Goal: Task Accomplishment & Management: Manage account settings

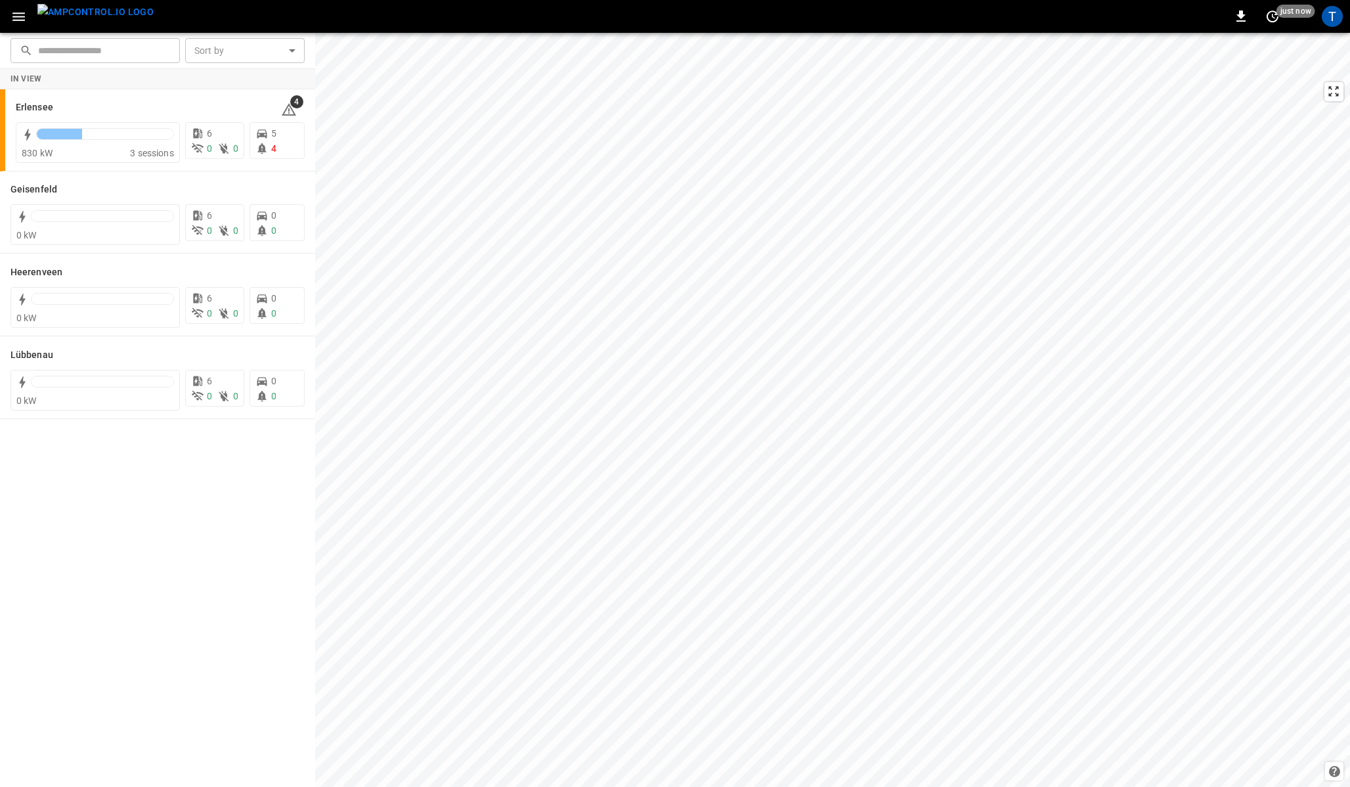
click at [163, 436] on div "In View Erlensee 4 830 kW 3 sessions 6 0 0 5 4 Geisenfeld 0 kW 6 0 0 0 0 Heeren…" at bounding box center [157, 428] width 315 height 718
click at [18, 13] on icon "button" at bounding box center [18, 16] width 12 height 9
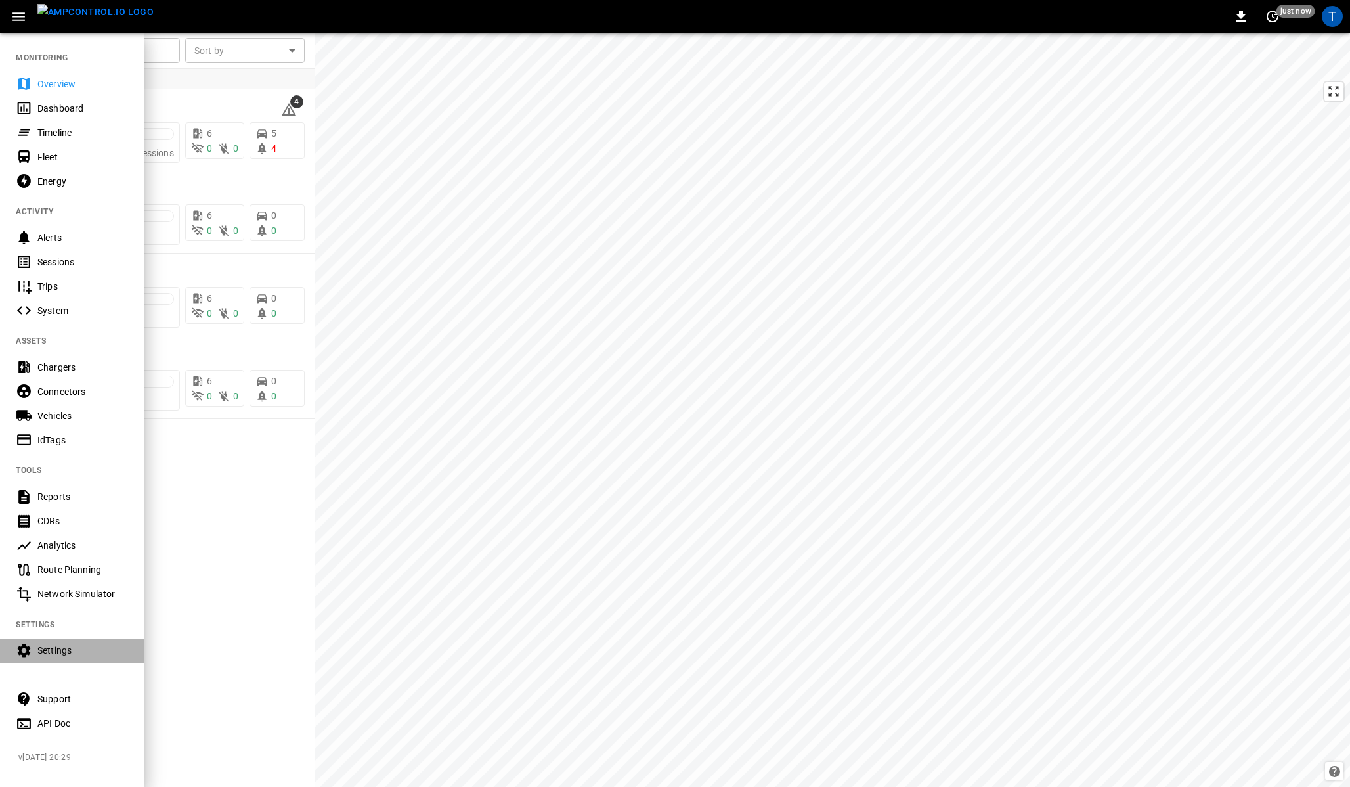
click at [53, 643] on div "Settings" at bounding box center [82, 649] width 91 height 13
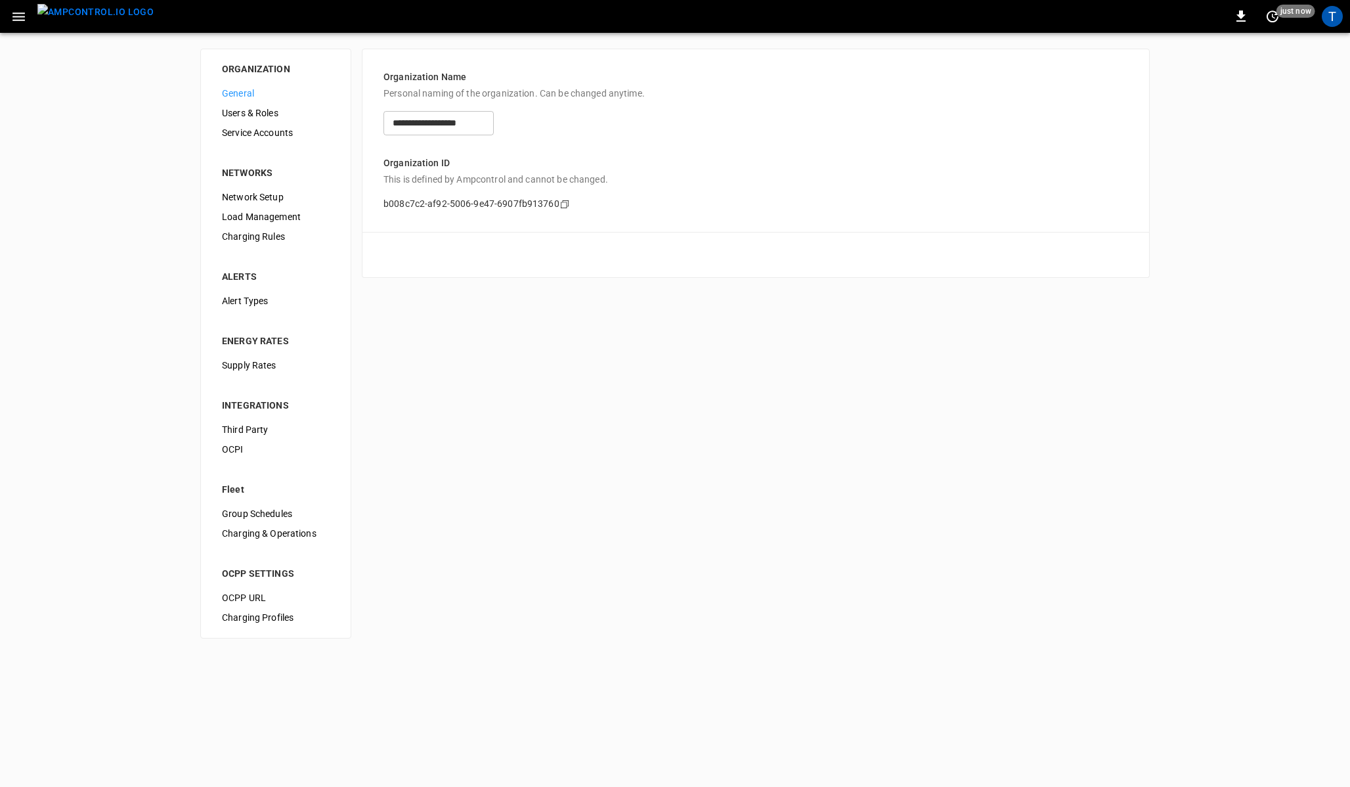
click at [278, 213] on span "Load Management" at bounding box center [276, 217] width 108 height 14
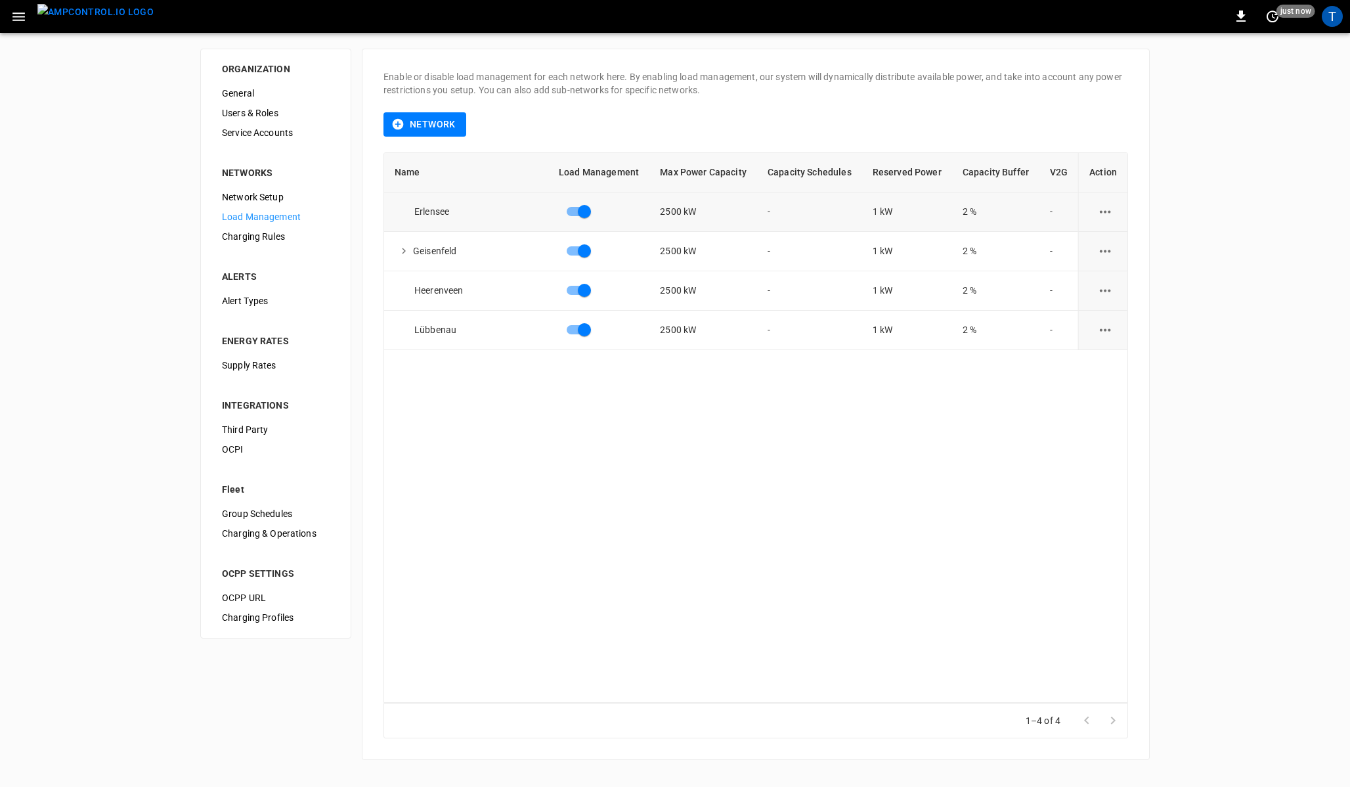
click at [1100, 202] on button "load management options" at bounding box center [1105, 212] width 32 height 32
click at [1094, 240] on li "Edit" at bounding box center [1129, 244] width 93 height 22
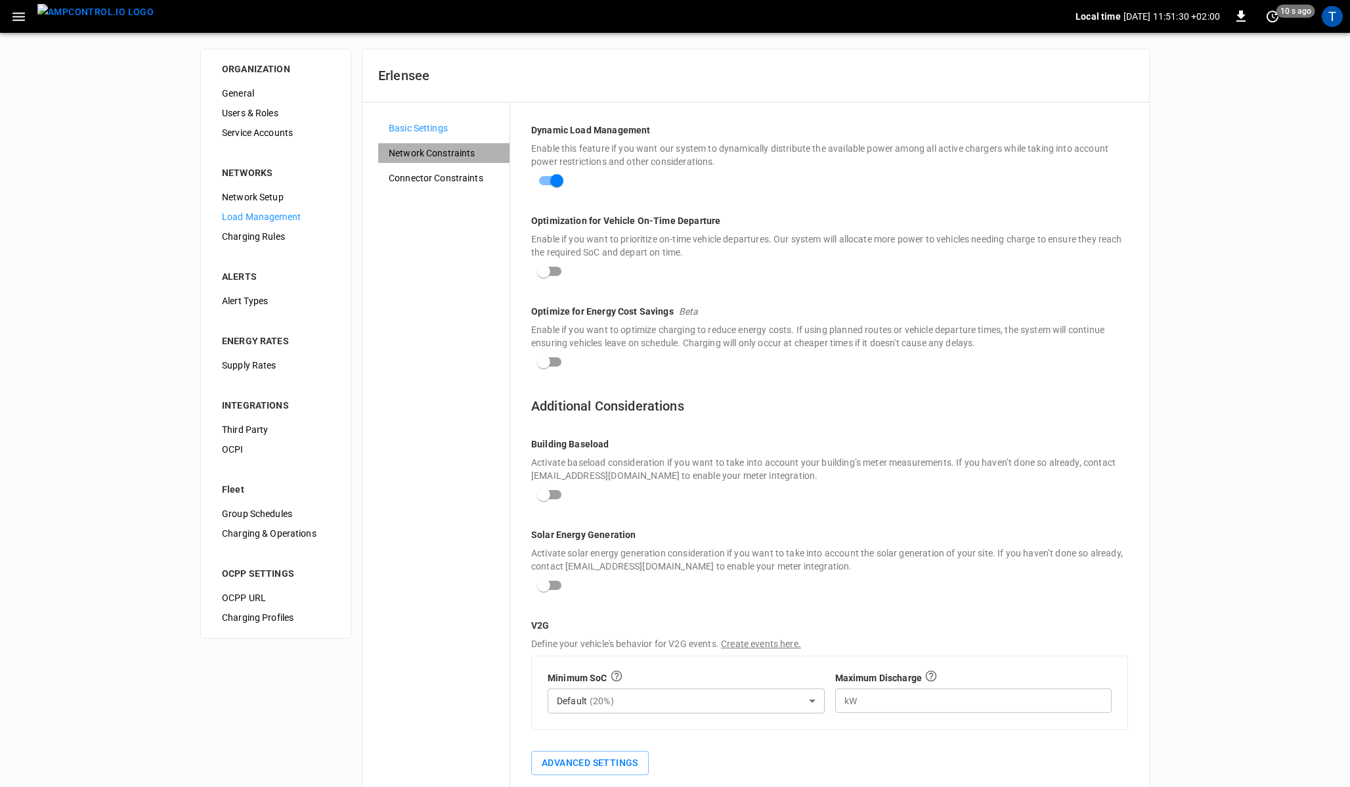
click at [448, 155] on span "Network Constraints" at bounding box center [444, 153] width 110 height 14
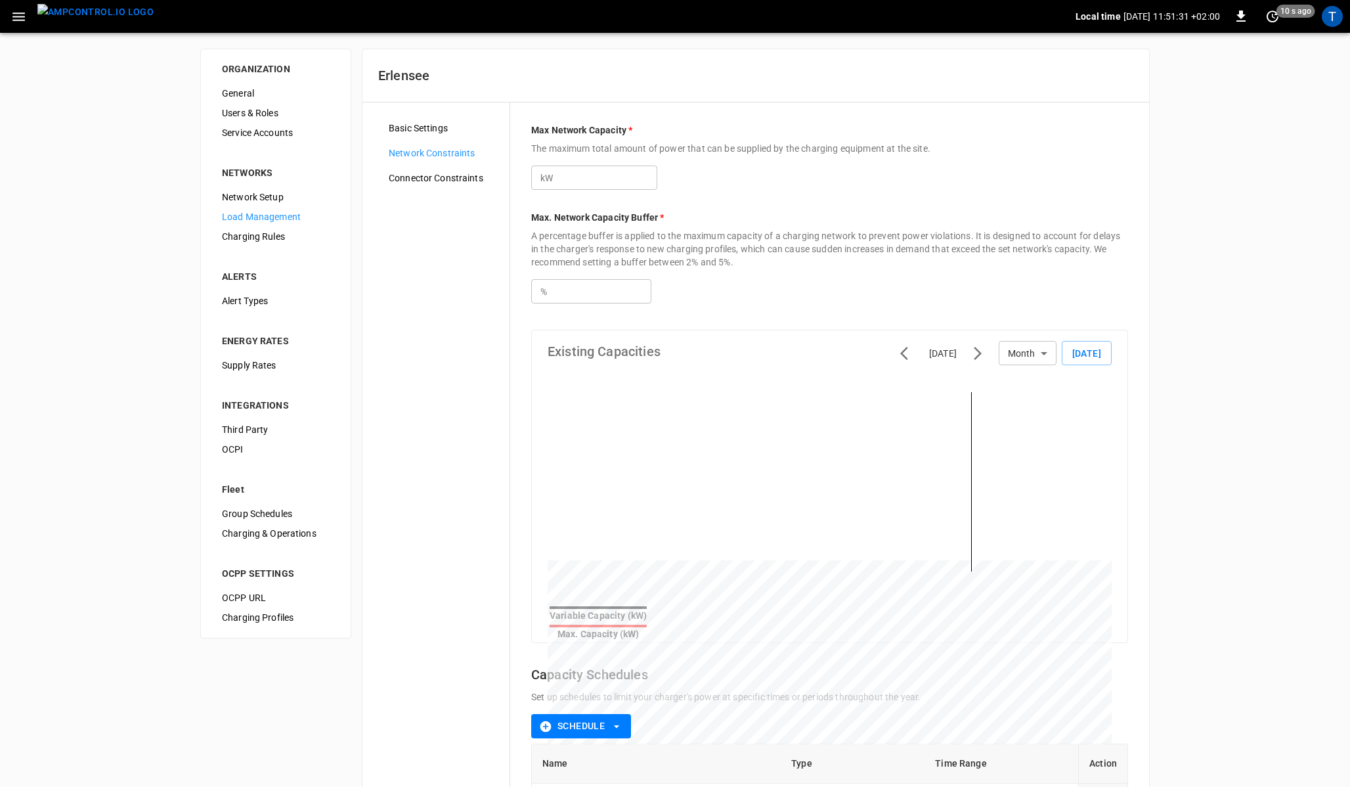
click at [431, 176] on span "Connector Constraints" at bounding box center [444, 178] width 110 height 14
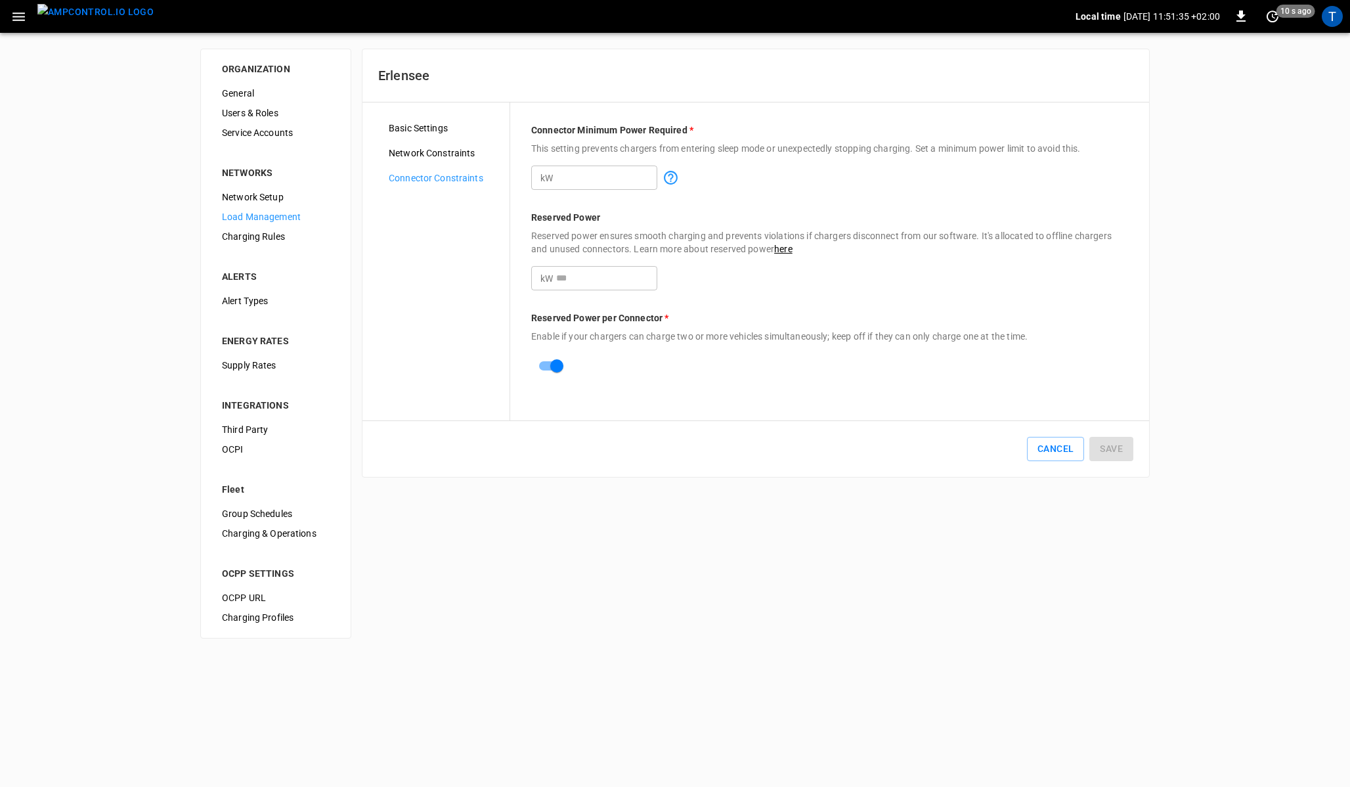
click at [433, 154] on span "Network Constraints" at bounding box center [444, 153] width 110 height 14
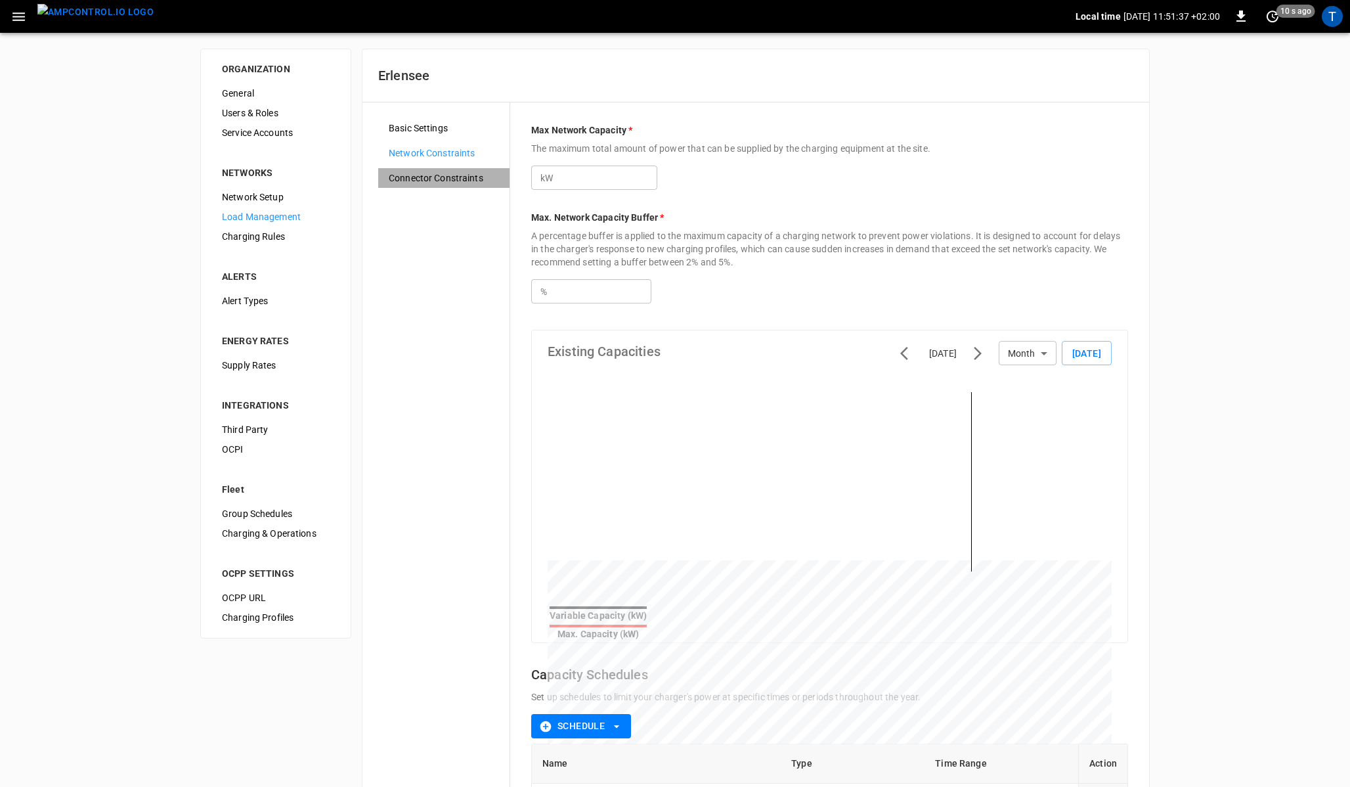
click at [425, 186] on div "Connector Constraints" at bounding box center [443, 178] width 131 height 20
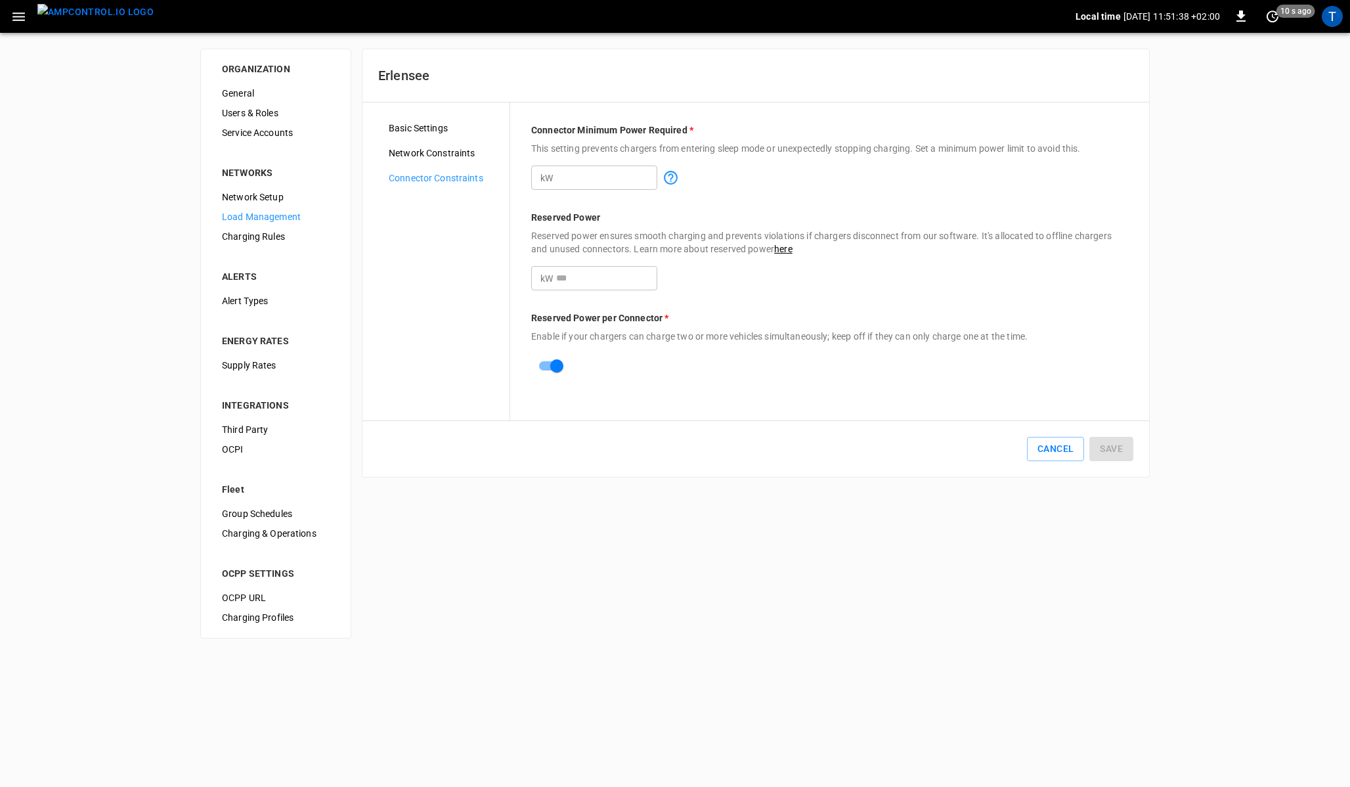
click at [423, 159] on span "Network Constraints" at bounding box center [444, 153] width 110 height 14
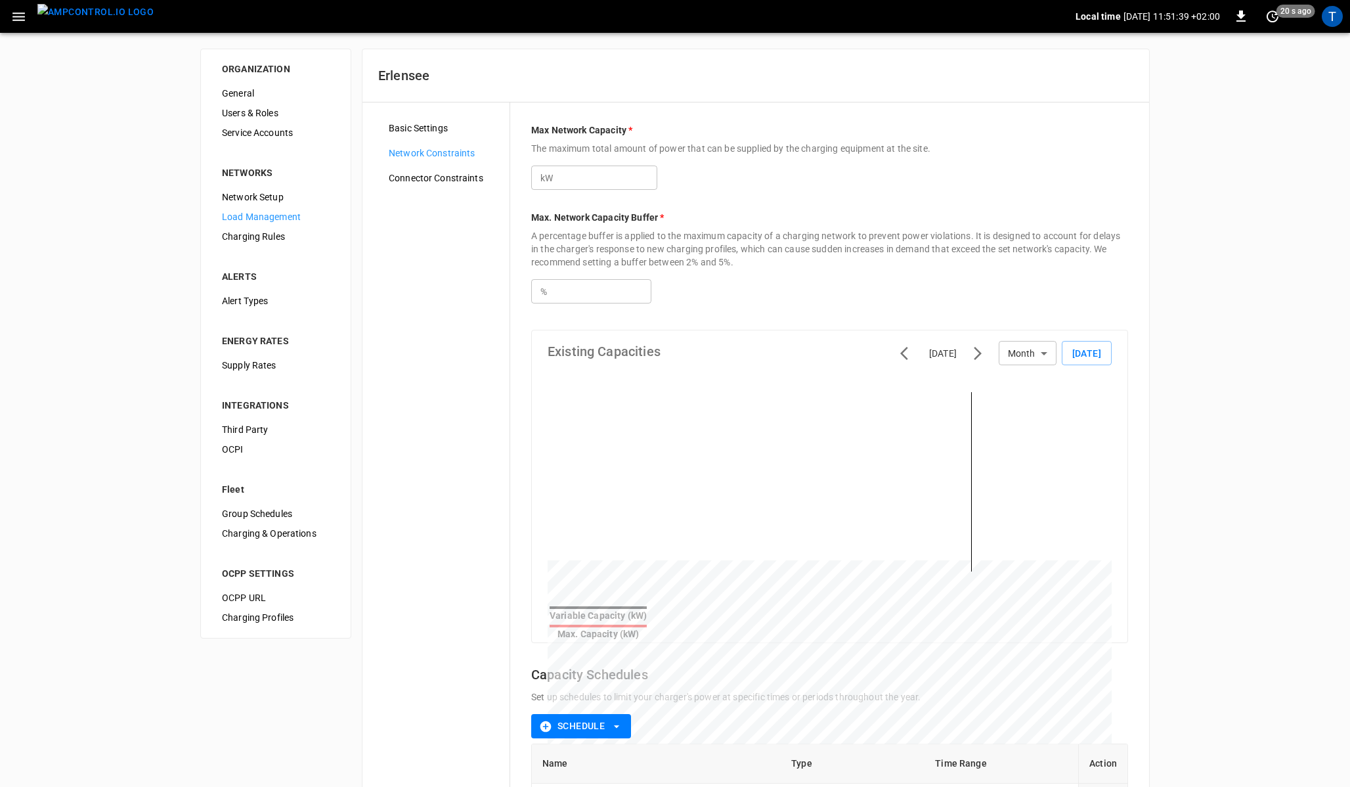
click at [424, 131] on span "Basic Settings" at bounding box center [444, 128] width 110 height 14
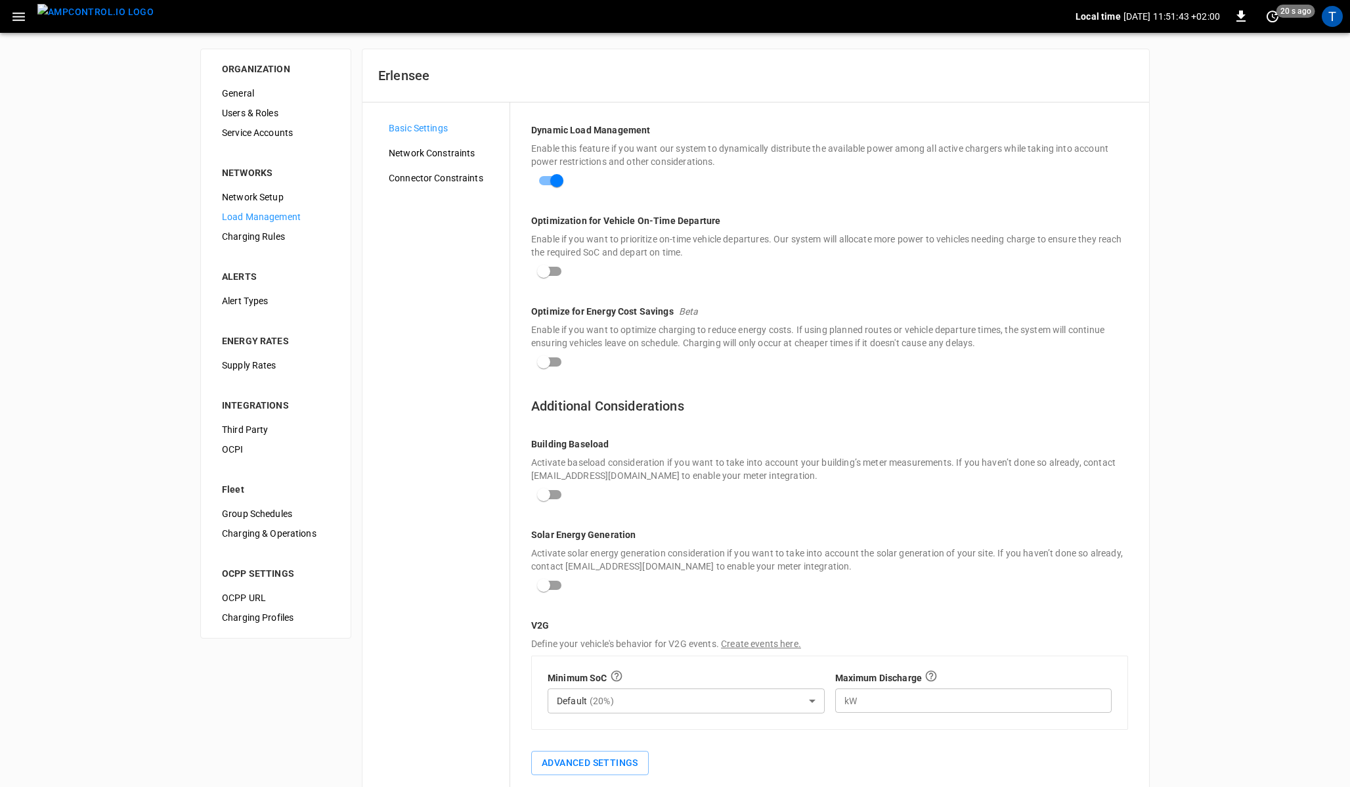
click at [254, 200] on span "Network Setup" at bounding box center [276, 197] width 108 height 14
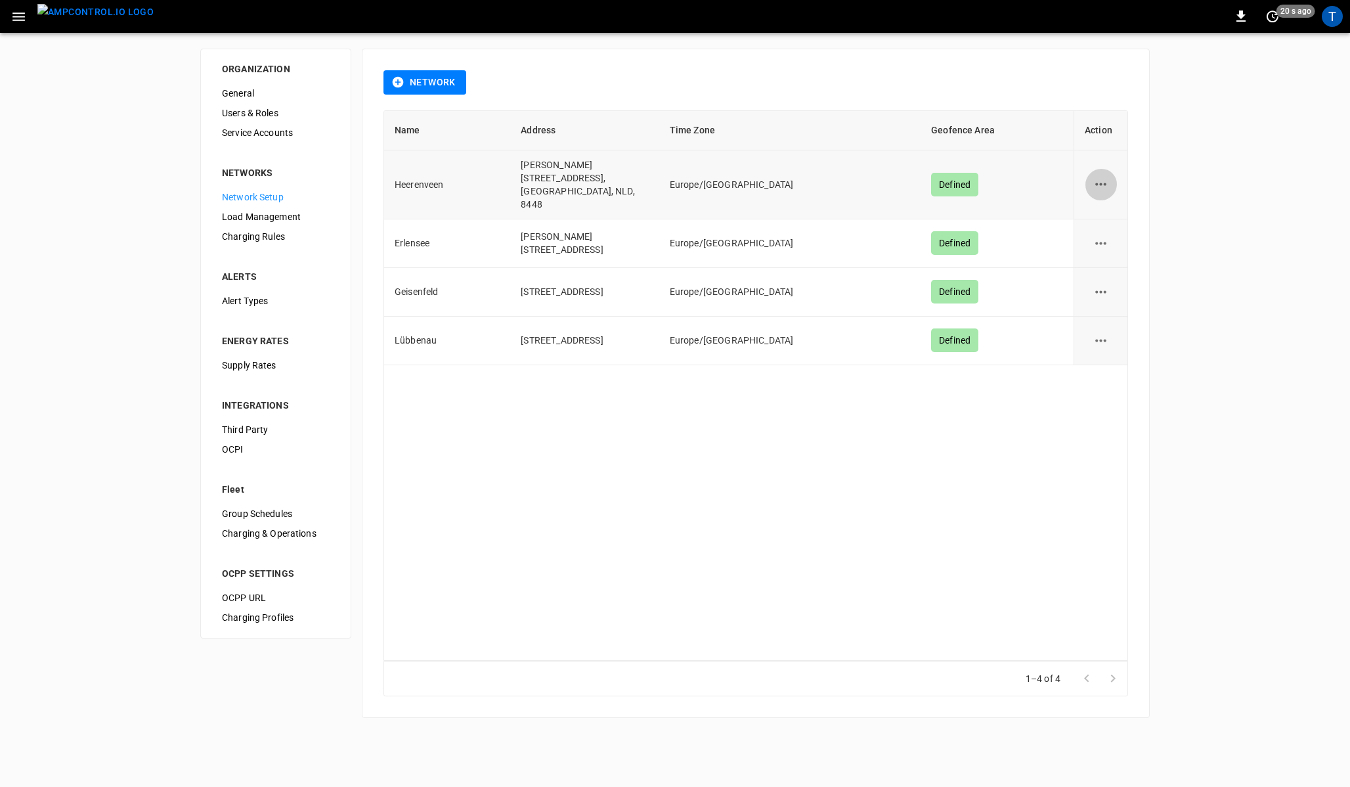
click at [1096, 181] on icon "network options" at bounding box center [1101, 184] width 16 height 16
click at [1093, 210] on li "Edit" at bounding box center [1108, 210] width 47 height 22
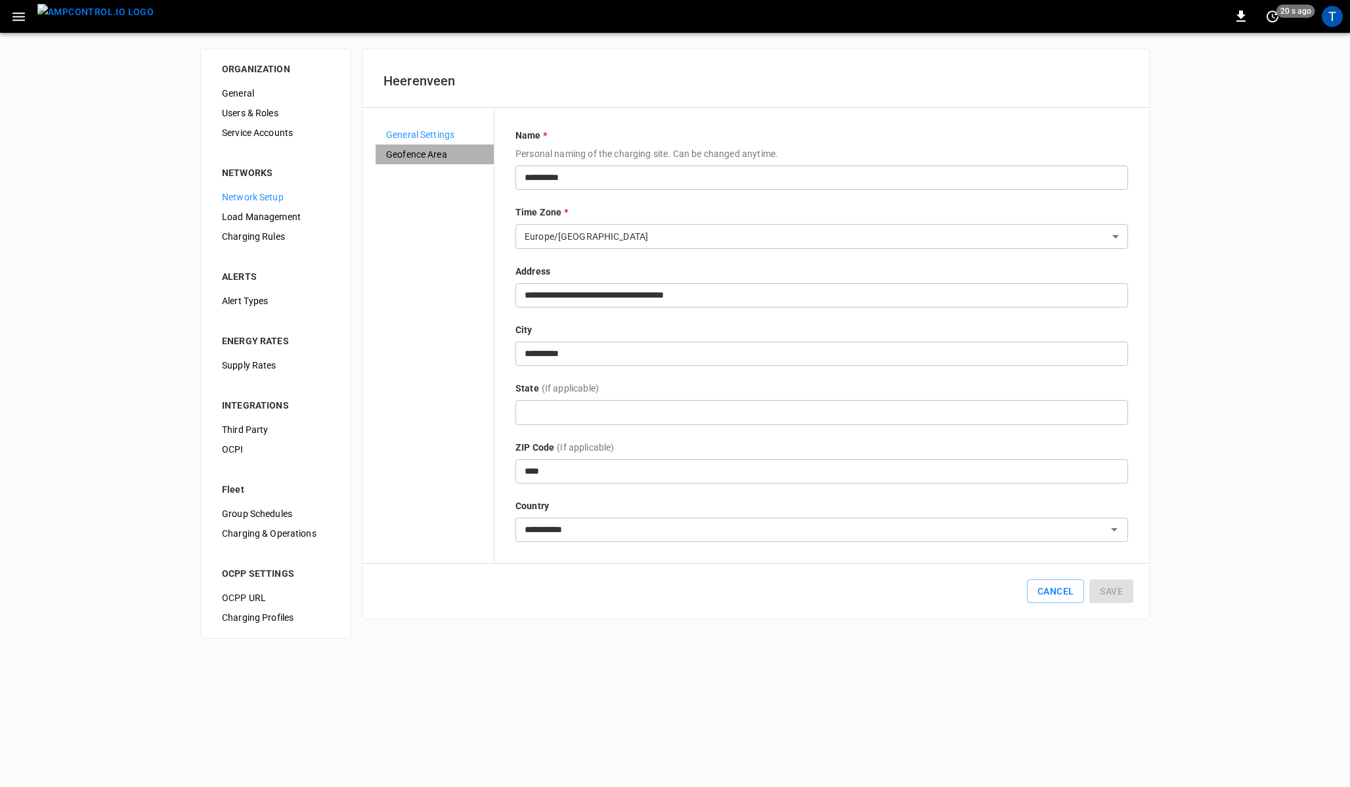
click at [418, 158] on span "Geofence Area" at bounding box center [434, 155] width 97 height 14
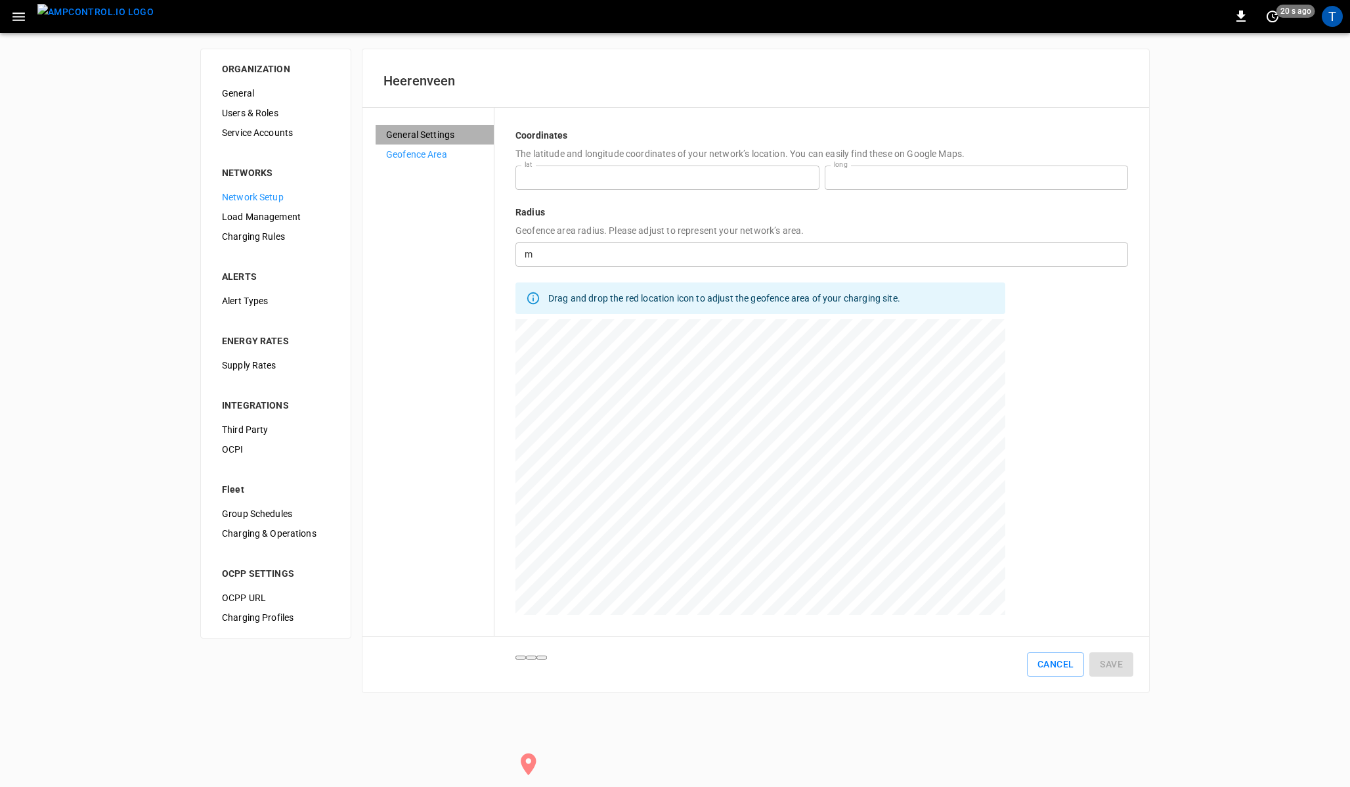
click at [412, 127] on div "General Settings" at bounding box center [435, 135] width 118 height 20
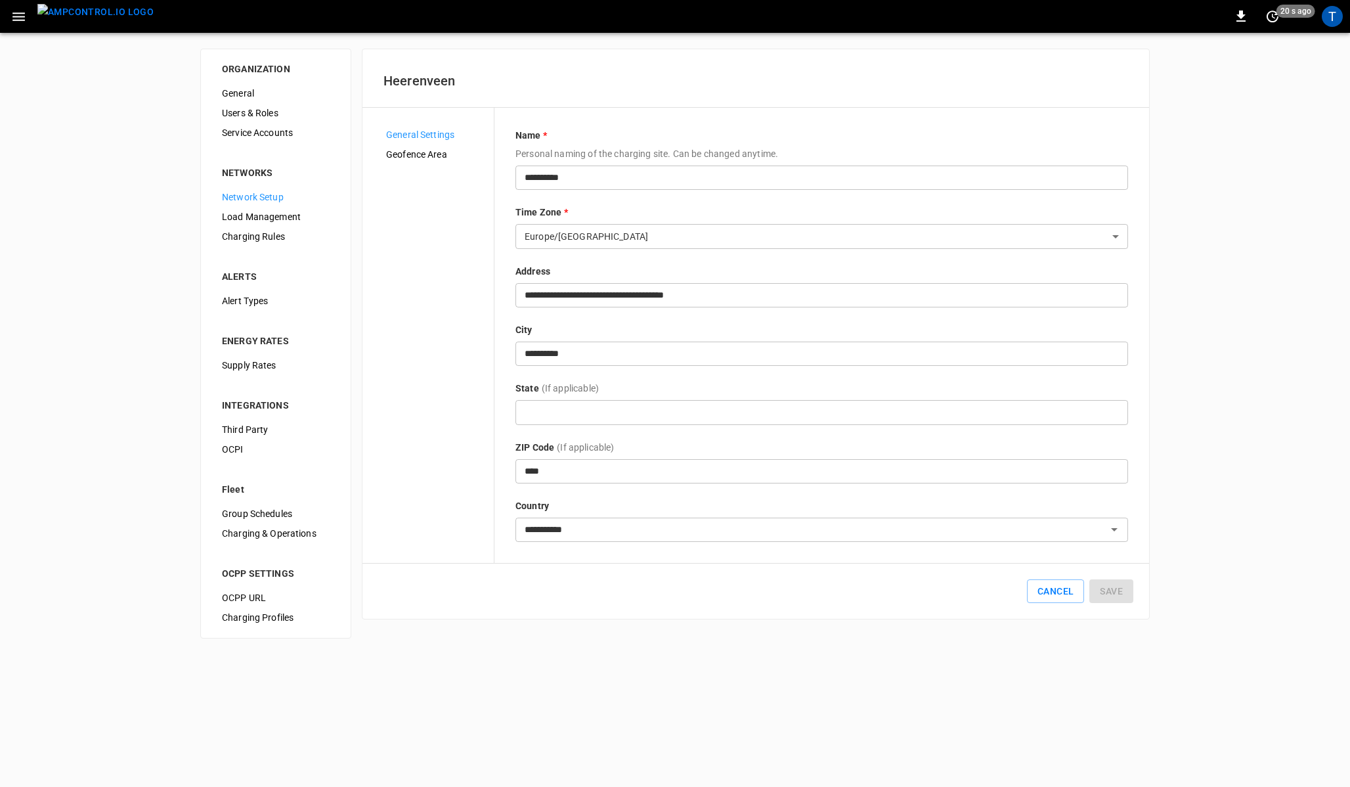
click at [263, 238] on span "Charging Rules" at bounding box center [276, 237] width 108 height 14
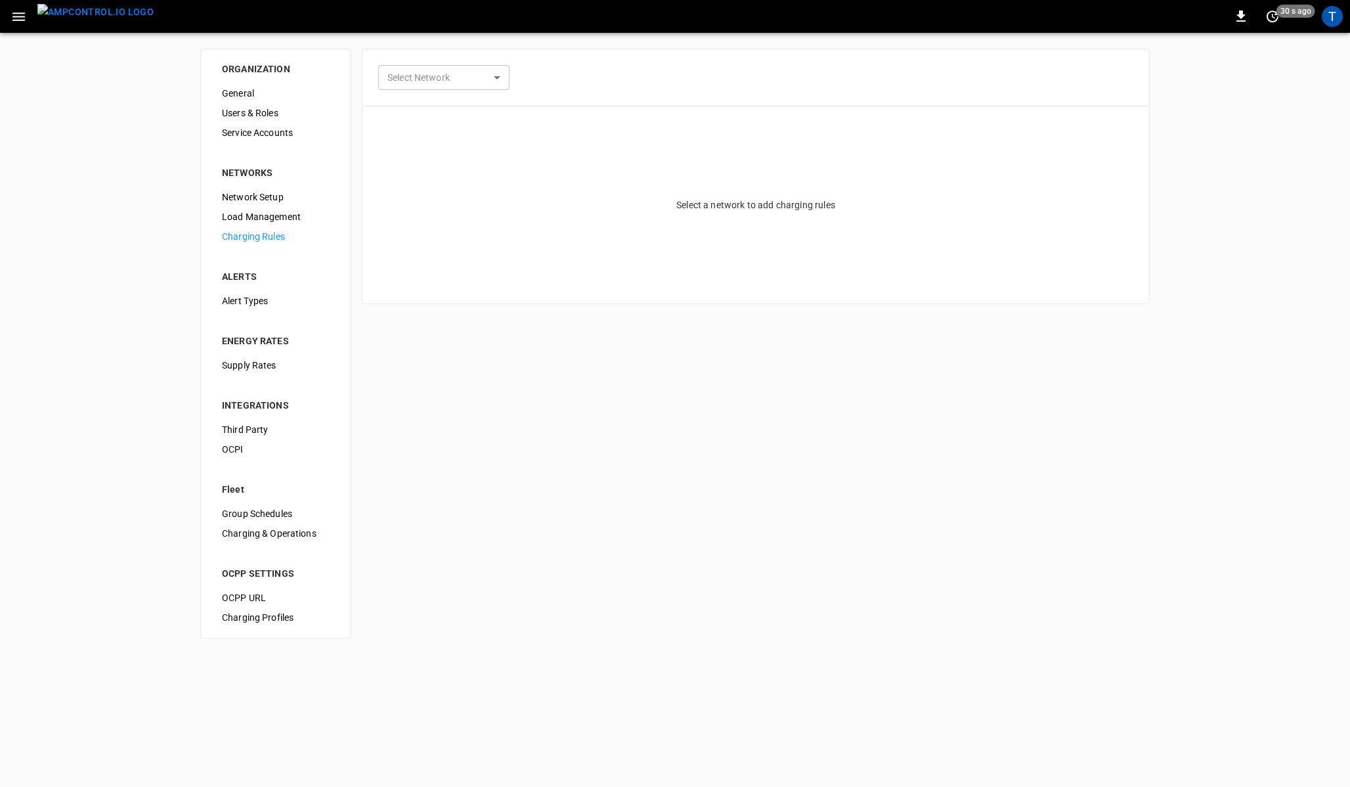
click at [462, 70] on body "0 30 s ago T ORGANIZATION General Users & Roles Service Accounts NETWORKS Netwo…" at bounding box center [675, 327] width 1350 height 654
click at [442, 117] on li "Erlensee" at bounding box center [443, 128] width 131 height 22
type input "**********"
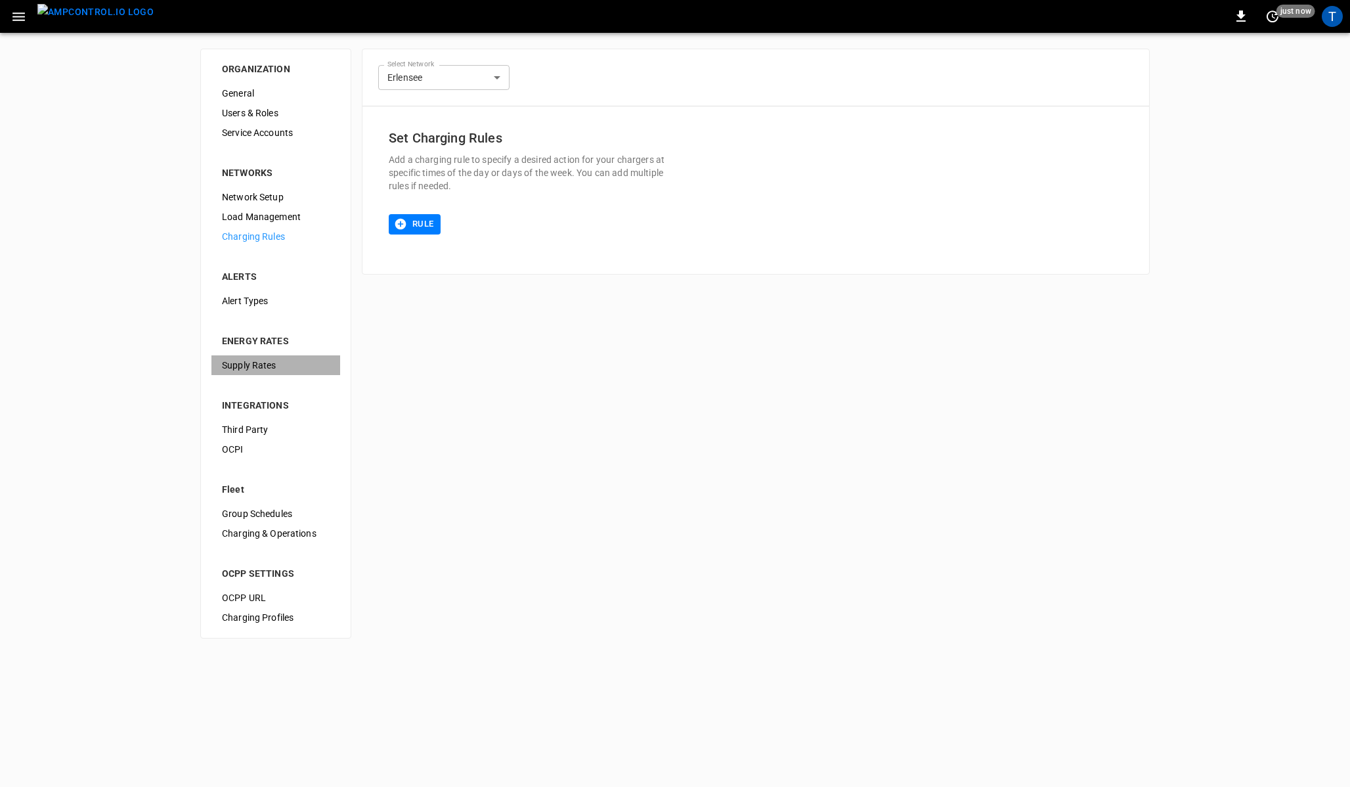
click at [237, 371] on span "Supply Rates" at bounding box center [276, 365] width 108 height 14
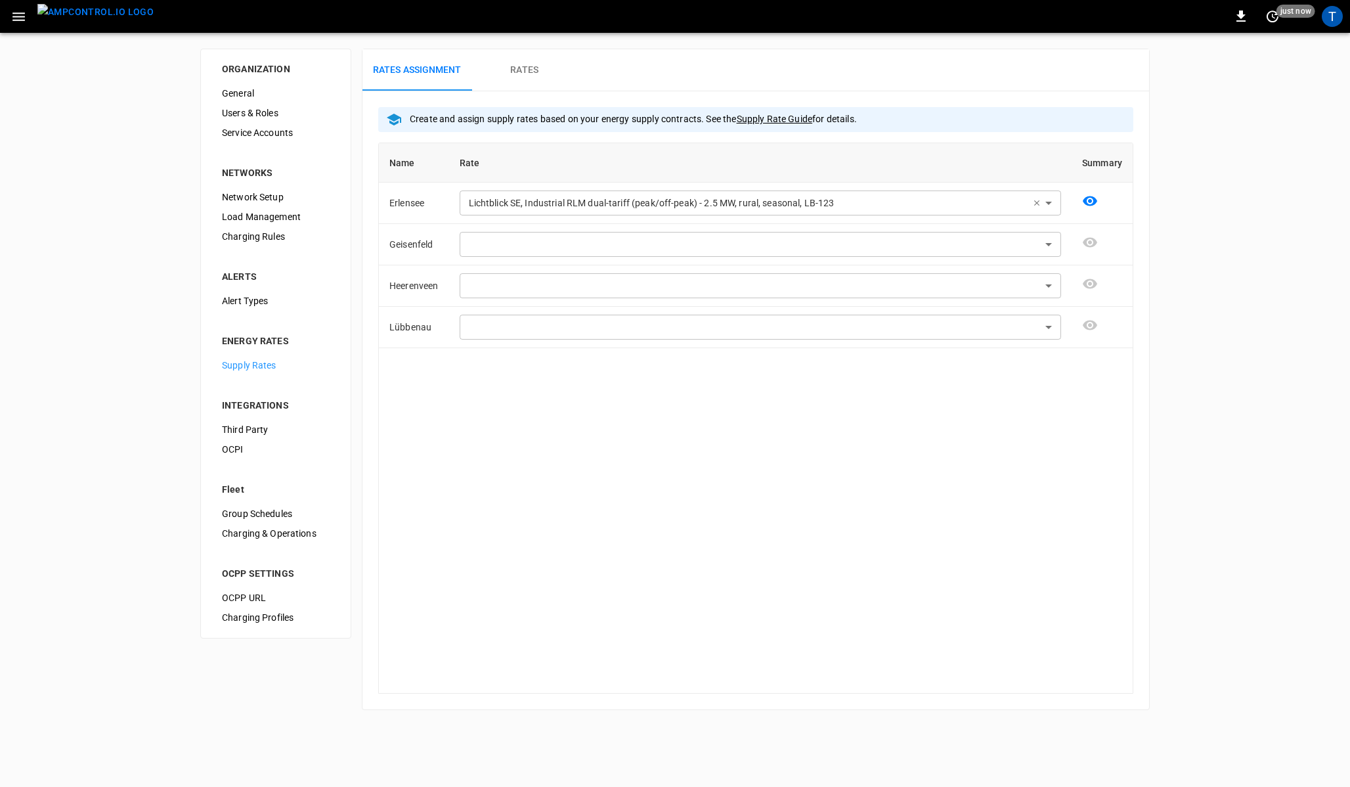
click at [525, 64] on h6 "Rates" at bounding box center [524, 70] width 28 height 14
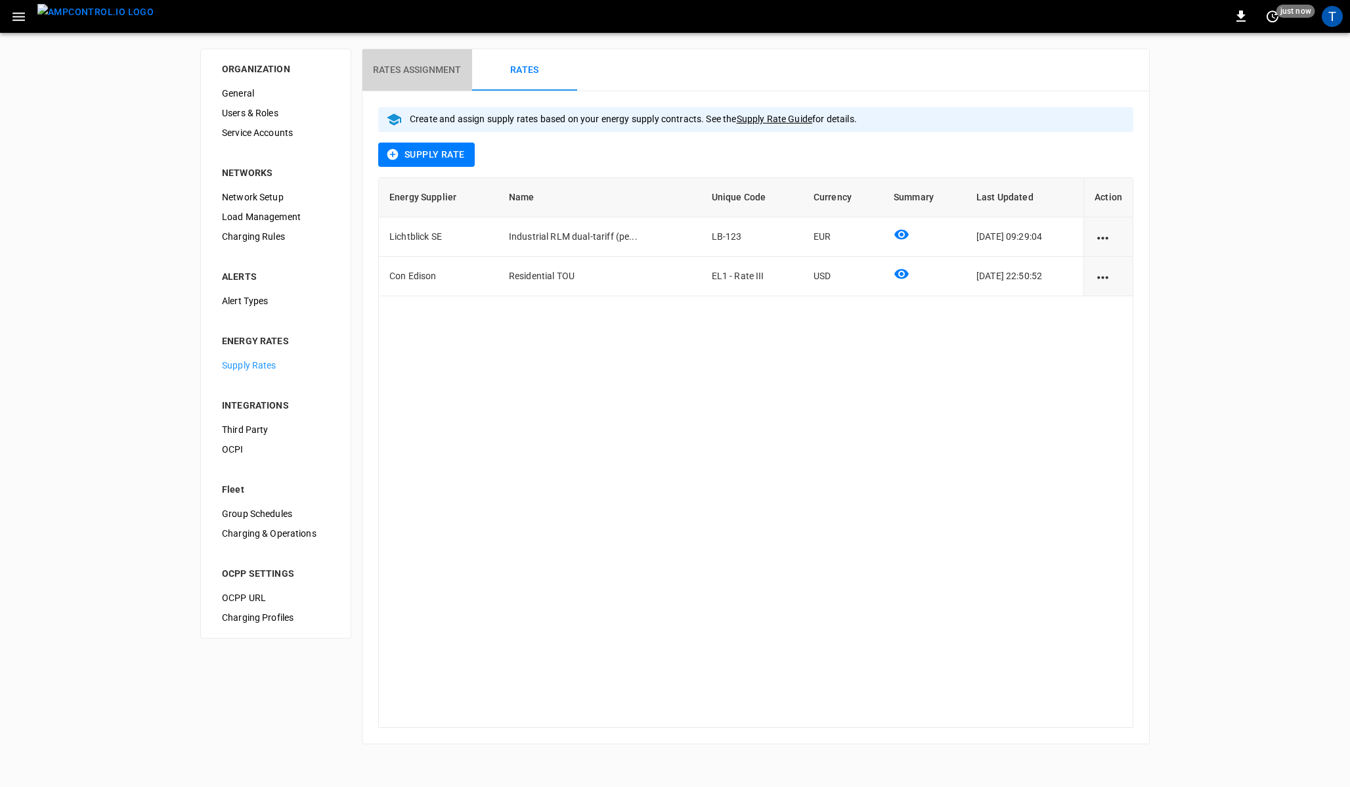
click at [431, 69] on h6 "Rates Assignment" at bounding box center [417, 70] width 89 height 14
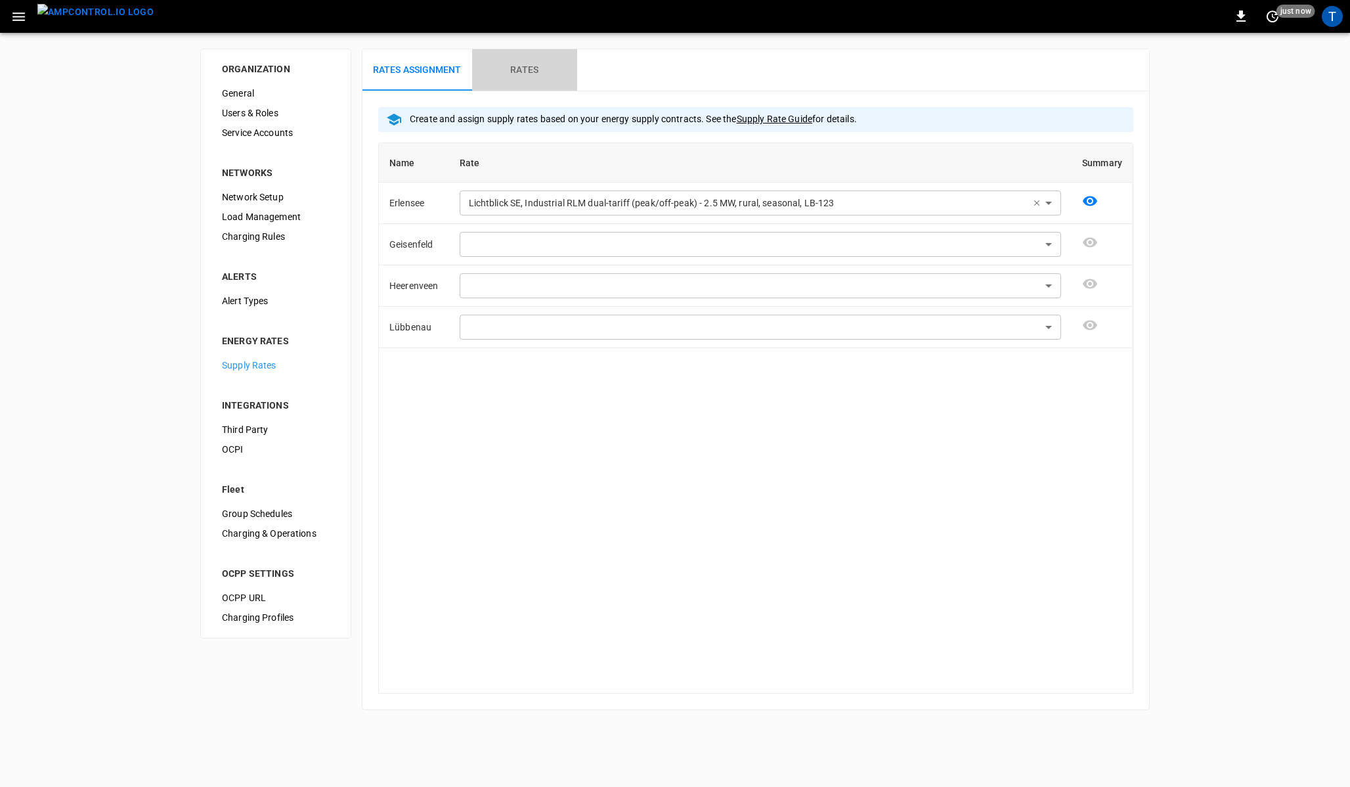
click at [515, 72] on h6 "Rates" at bounding box center [524, 70] width 28 height 14
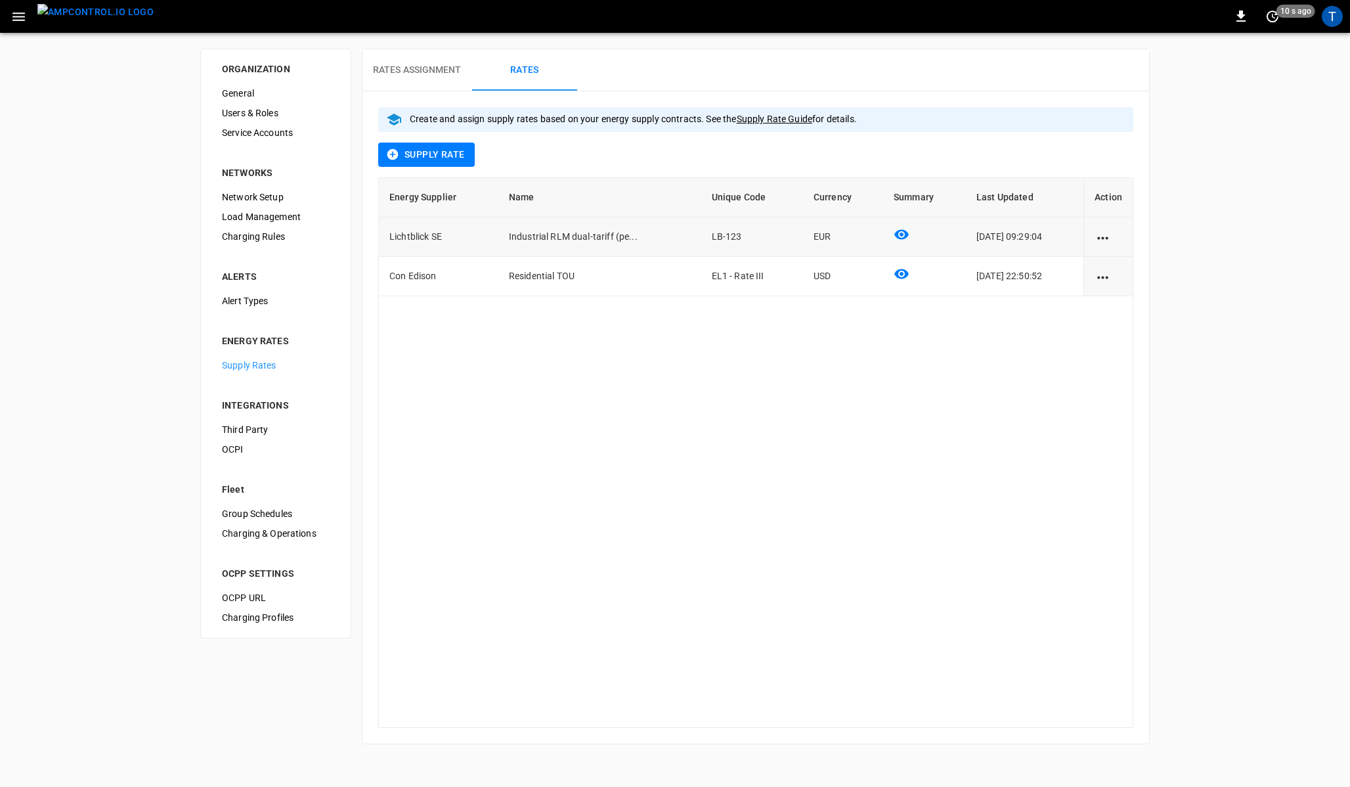
click at [1109, 244] on icon "action cell options" at bounding box center [1102, 238] width 16 height 16
click at [1108, 248] on li "Edit" at bounding box center [1118, 246] width 47 height 22
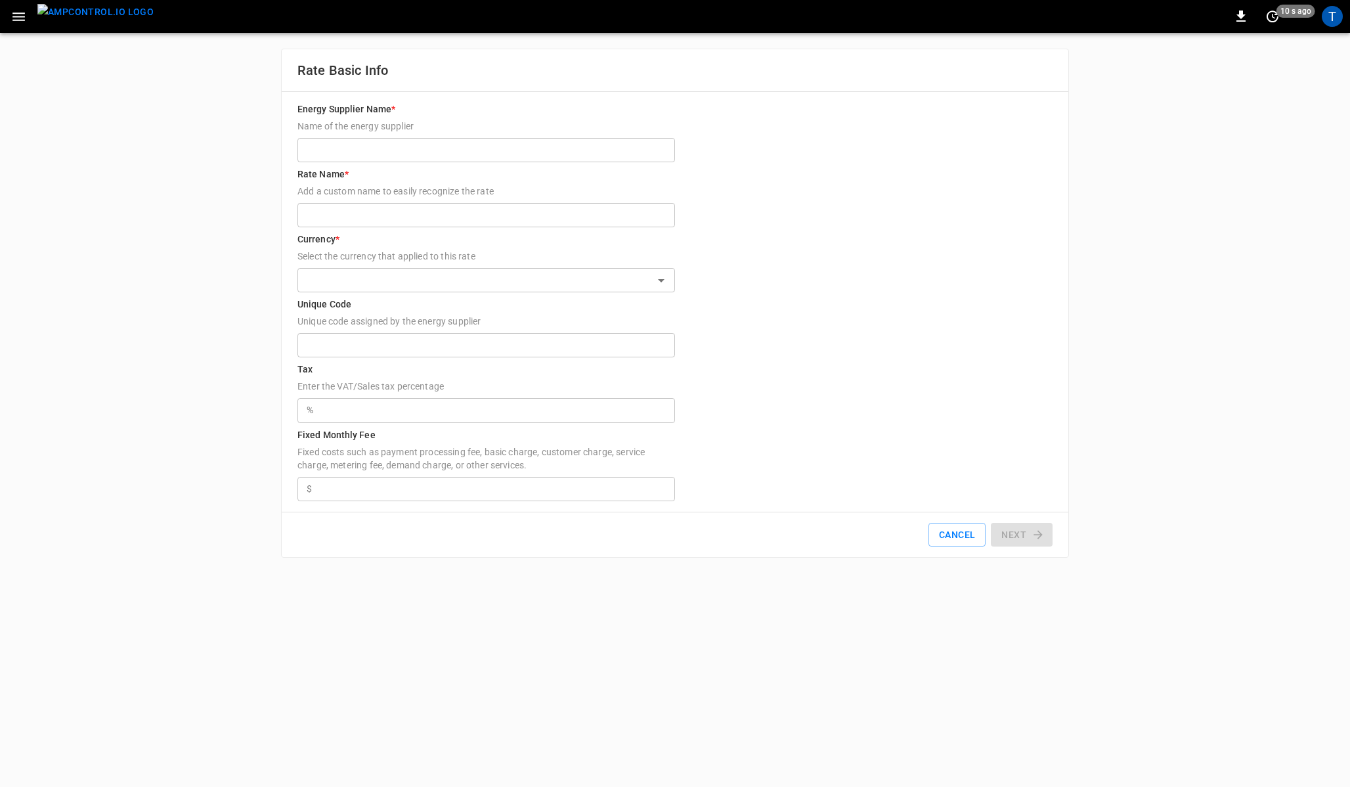
type input "**********"
type input "******"
type input "**"
type input "****"
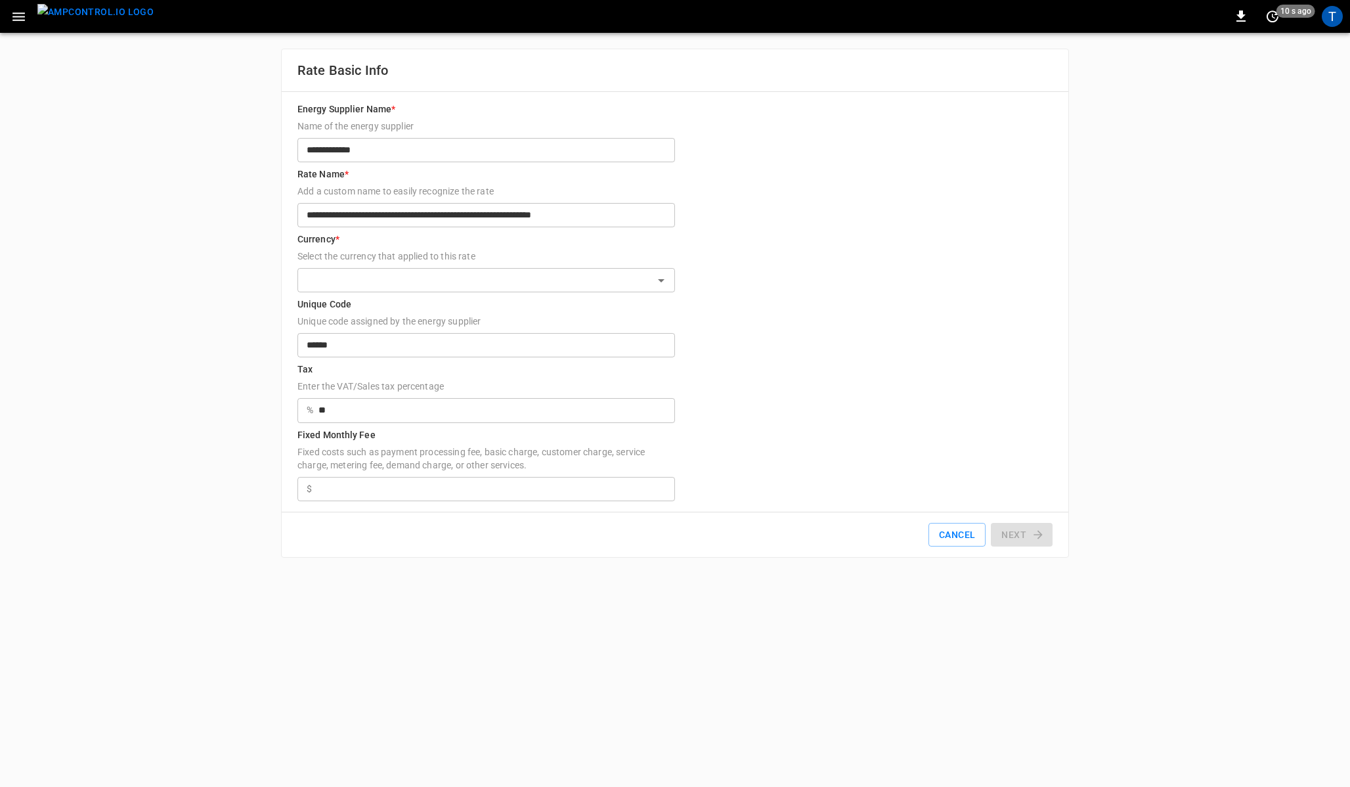
type input "********"
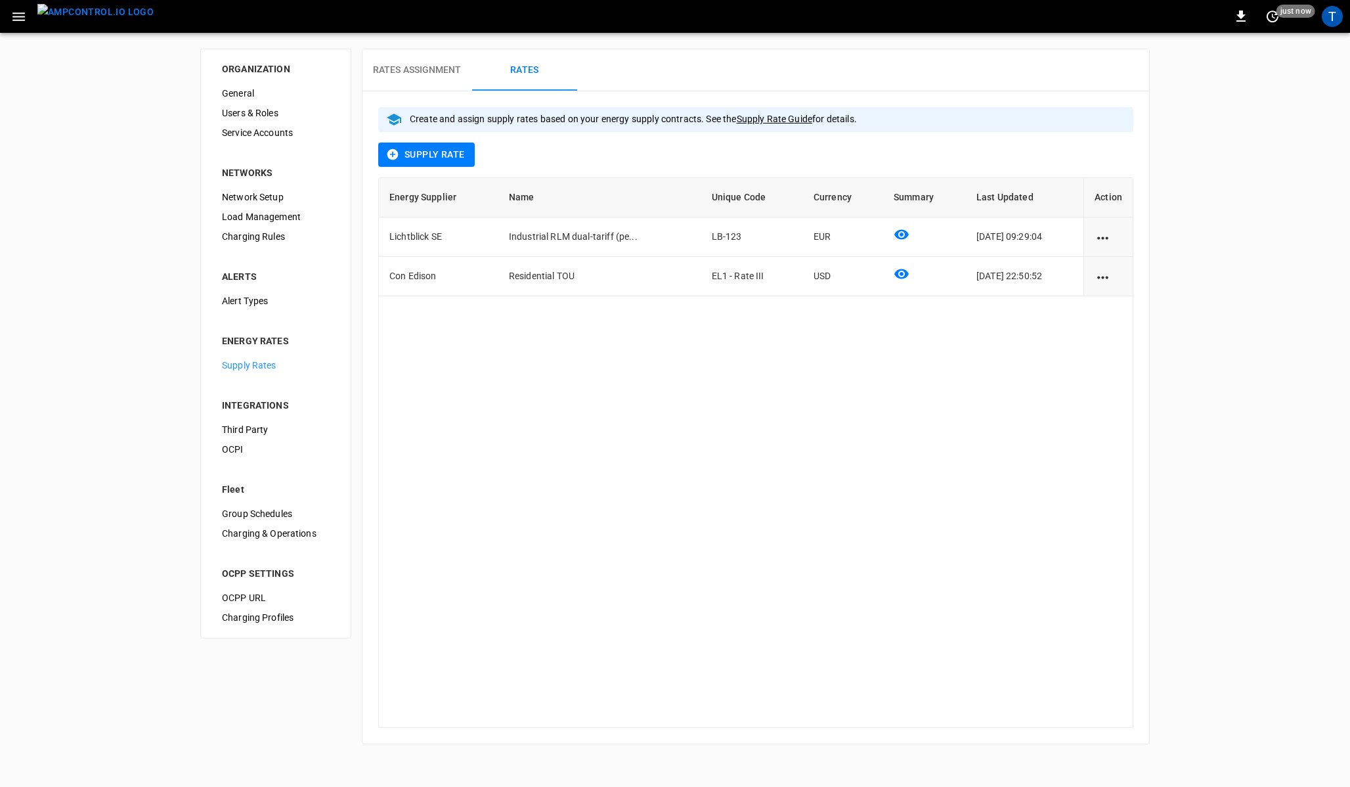
click at [404, 79] on button "Rates Assignment" at bounding box center [417, 70] width 110 height 42
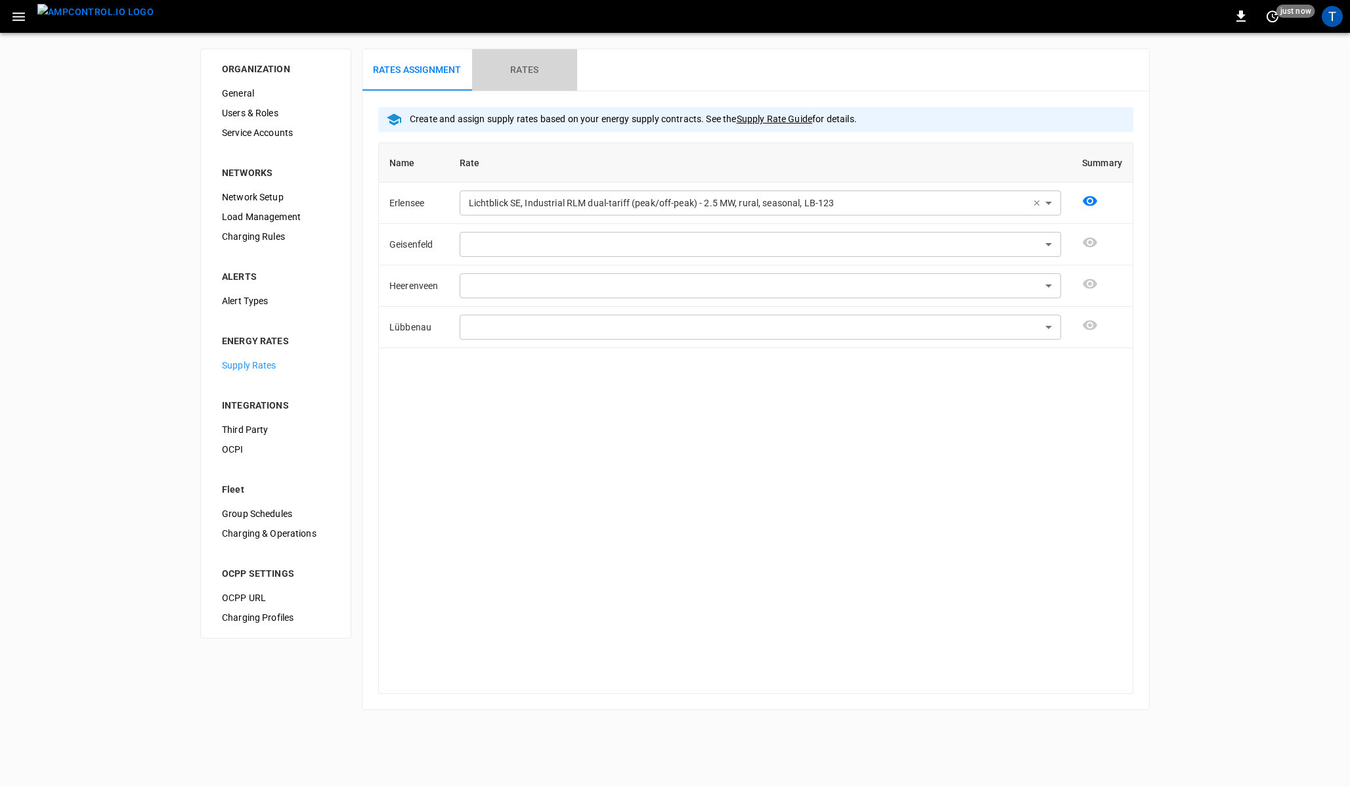
click at [525, 69] on h6 "Rates" at bounding box center [524, 70] width 28 height 14
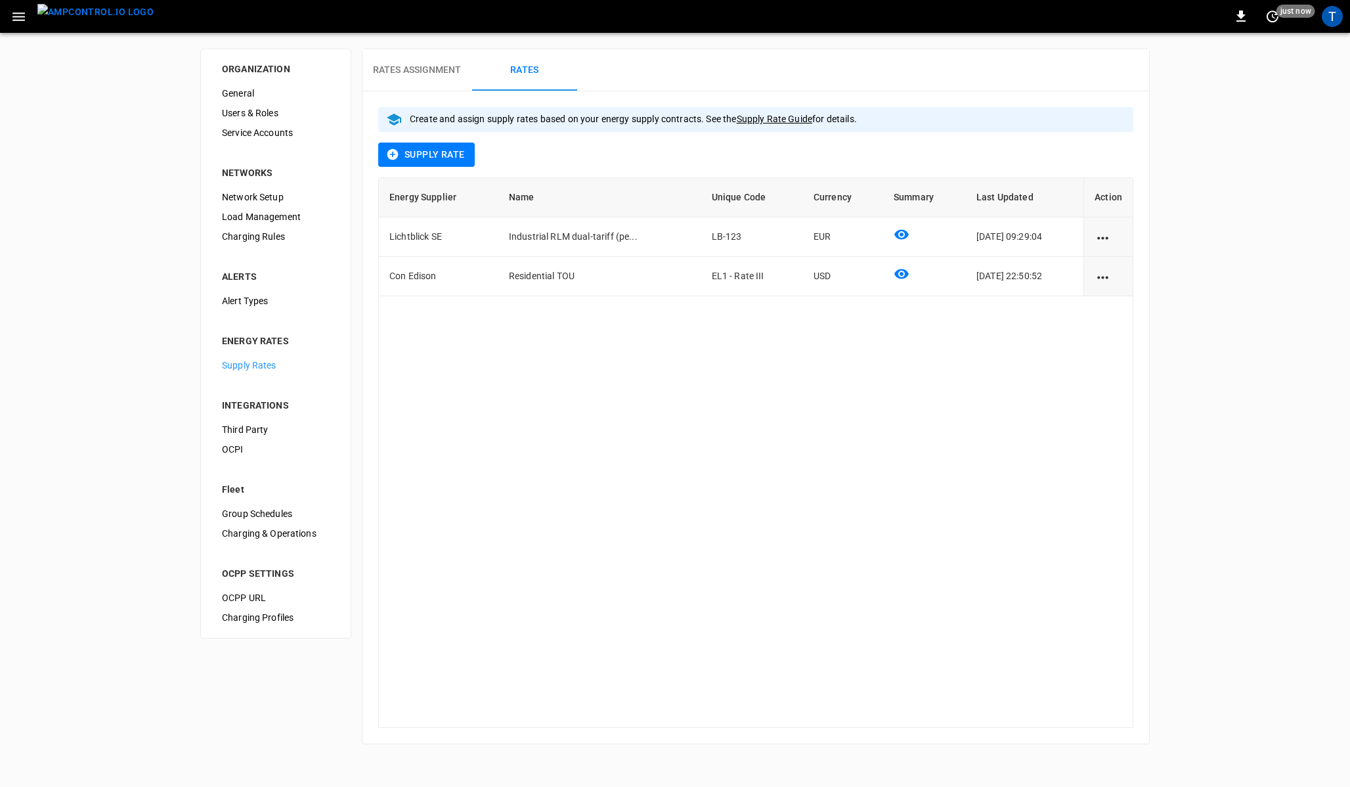
click at [437, 66] on h6 "Rates Assignment" at bounding box center [417, 70] width 89 height 14
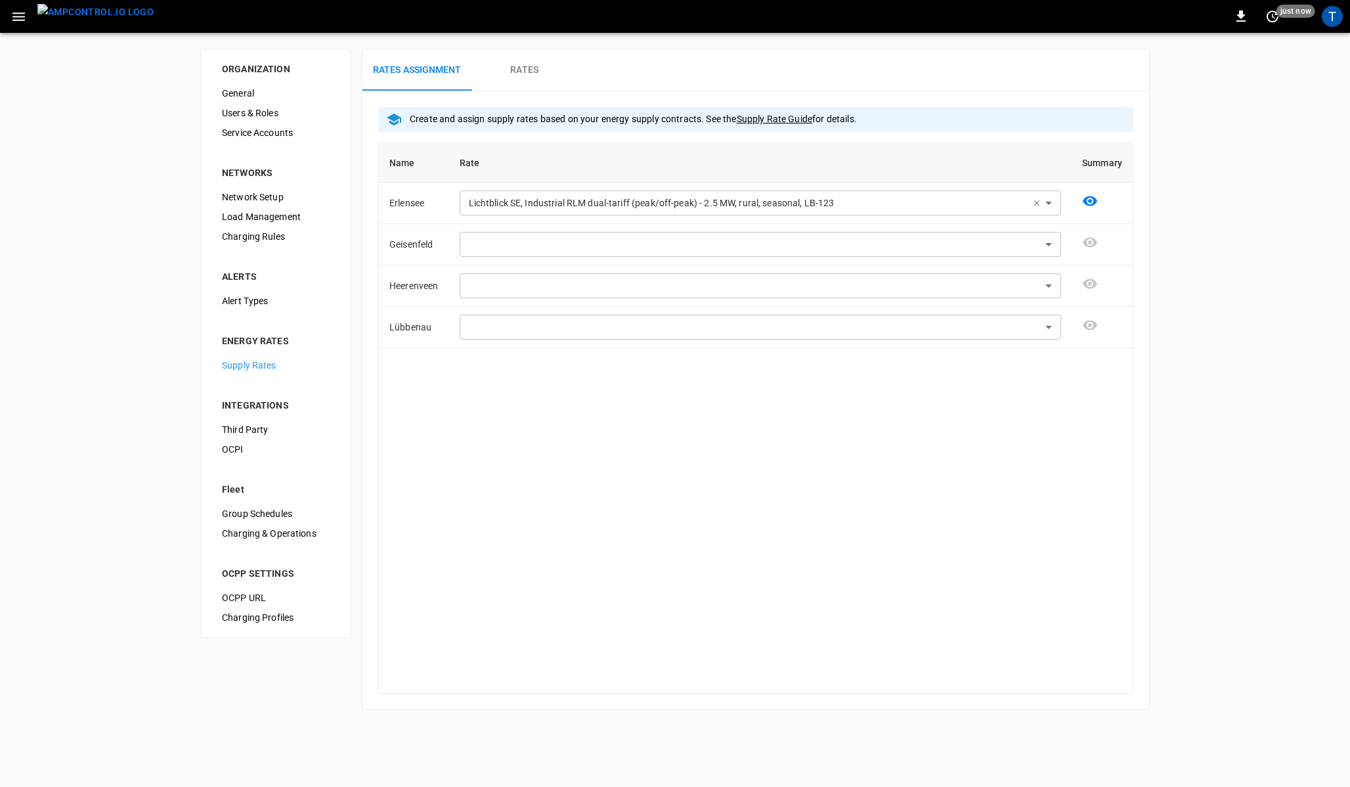
click at [528, 72] on h6 "Rates" at bounding box center [524, 70] width 28 height 14
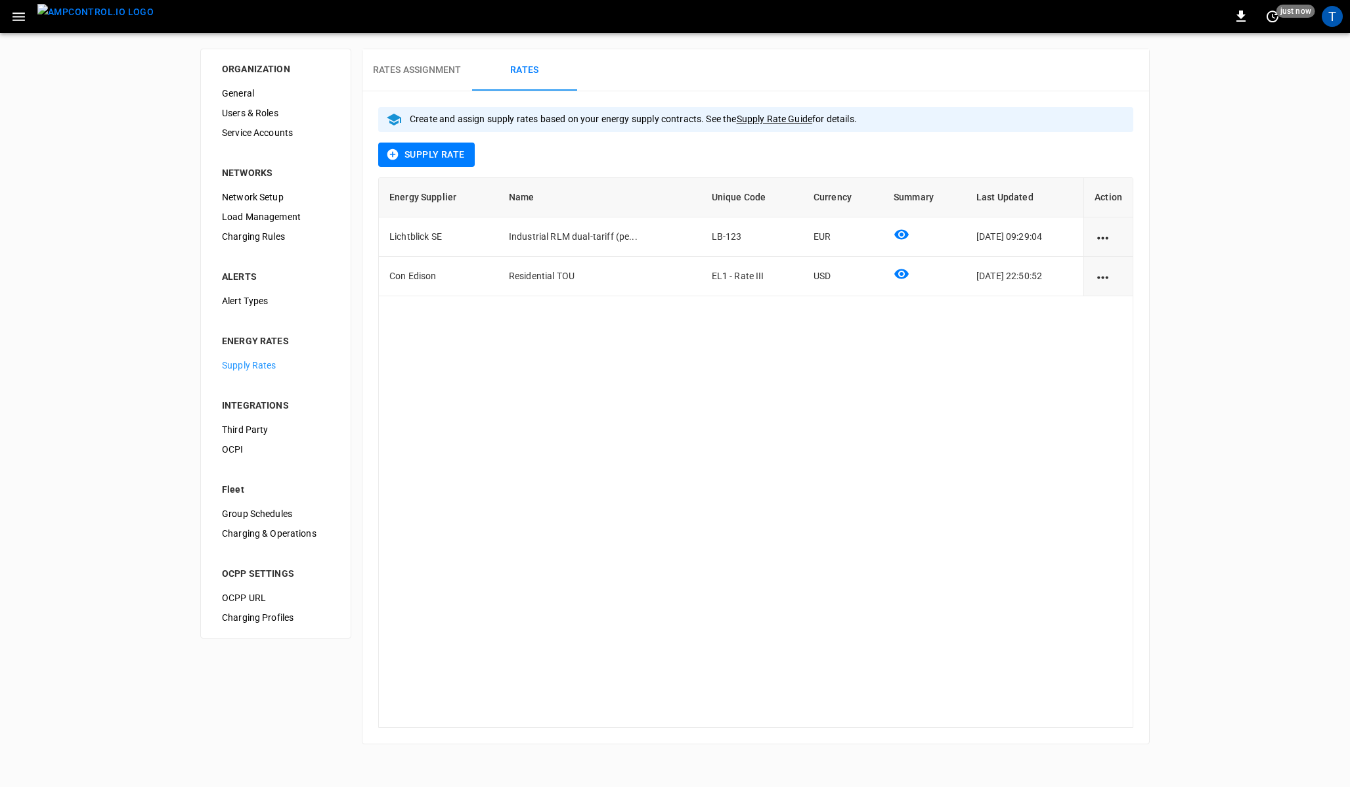
click at [439, 64] on h6 "Rates Assignment" at bounding box center [417, 70] width 89 height 14
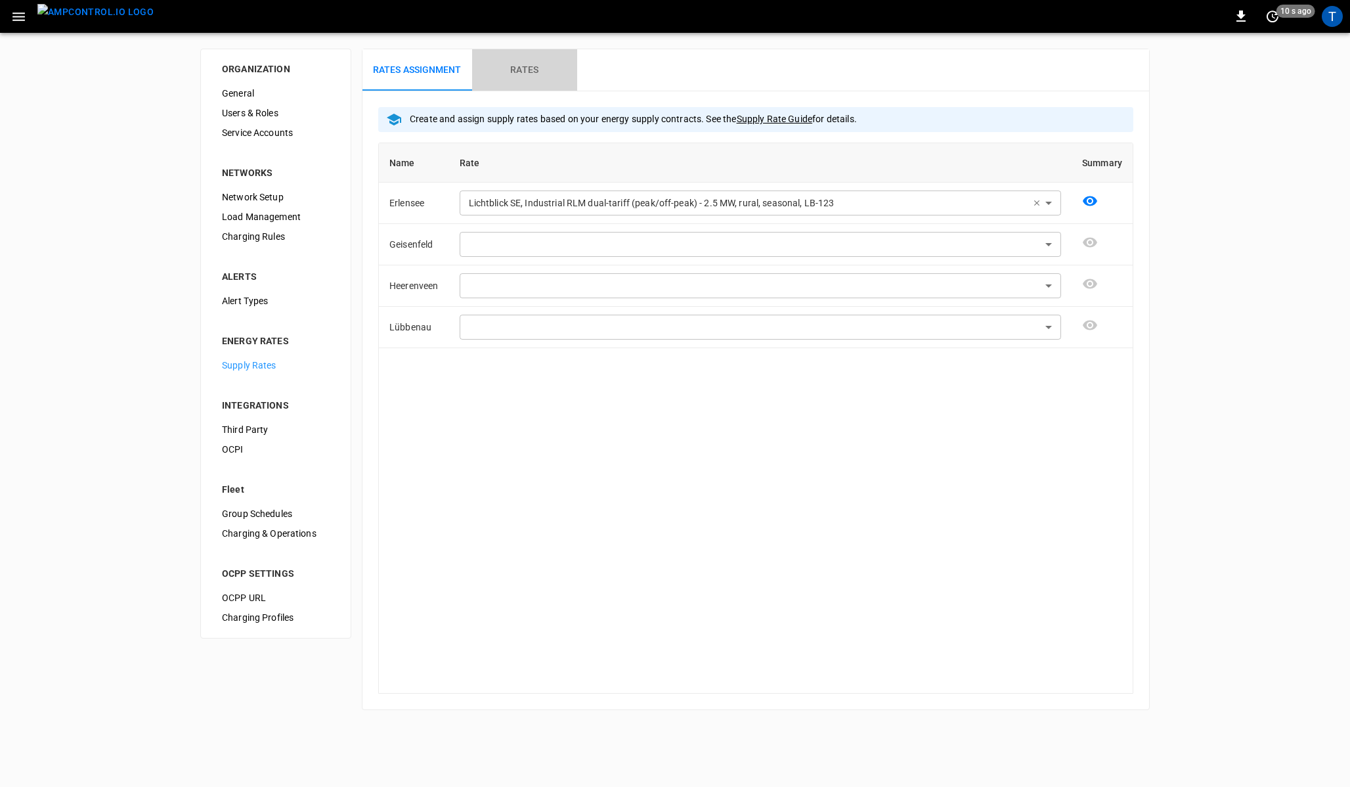
click at [523, 82] on button "Rates" at bounding box center [524, 70] width 105 height 42
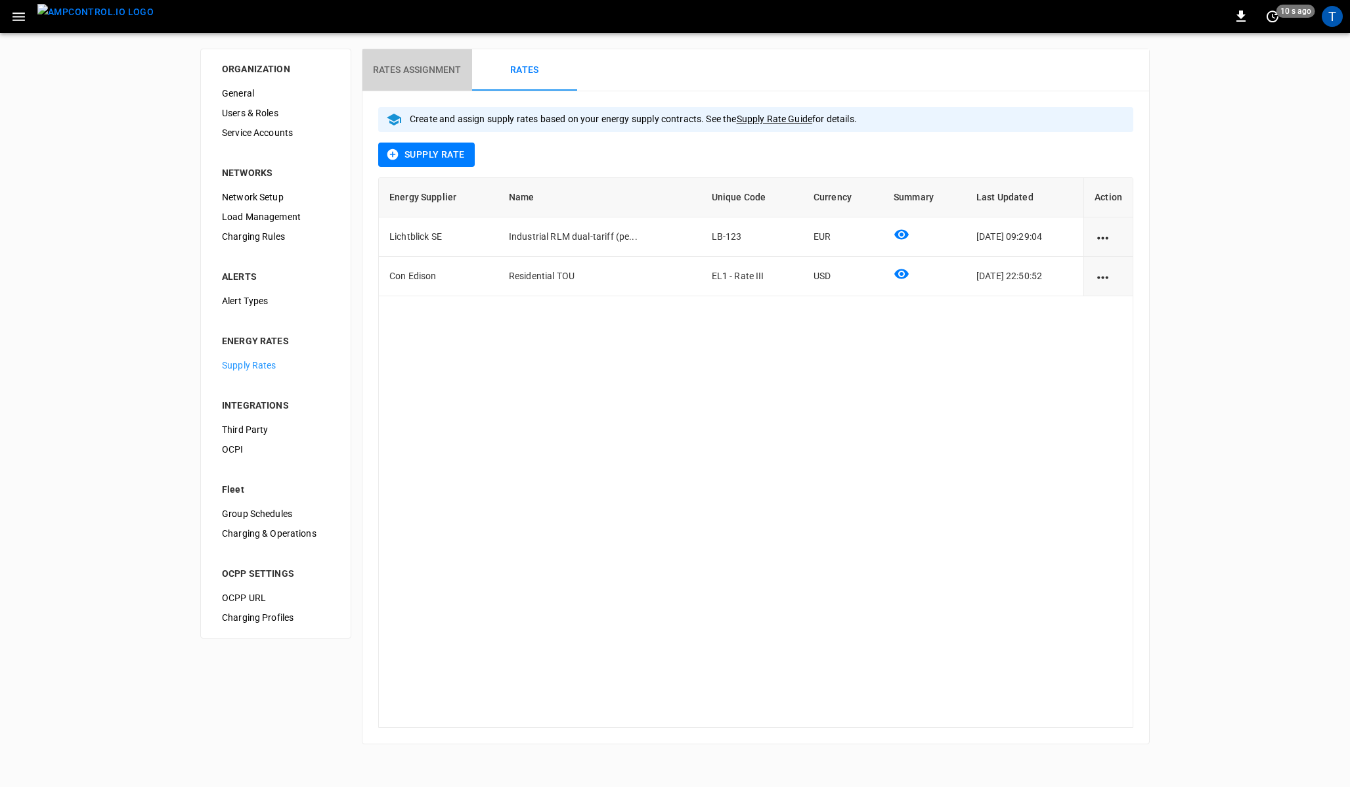
click at [410, 79] on button "Rates Assignment" at bounding box center [417, 70] width 110 height 42
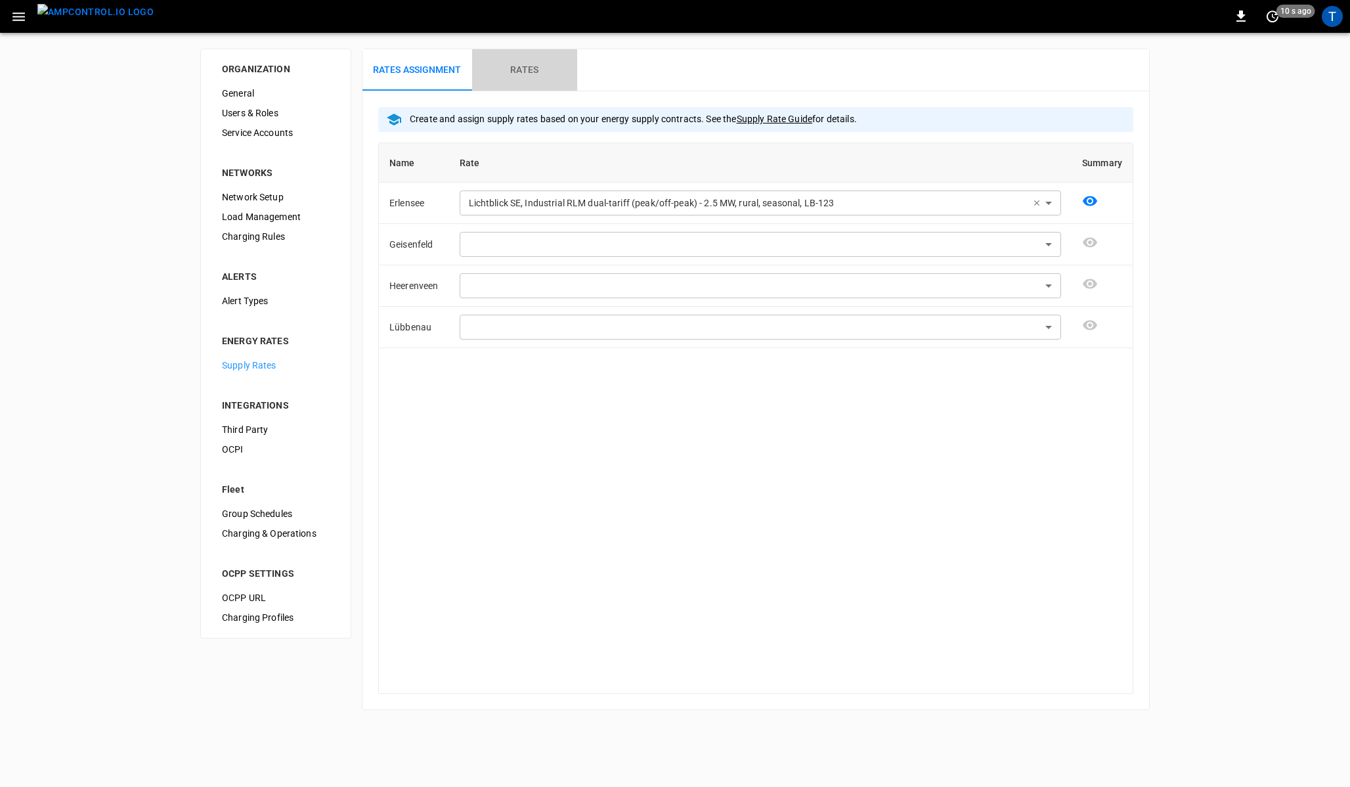
click at [508, 80] on button "Rates" at bounding box center [524, 70] width 105 height 42
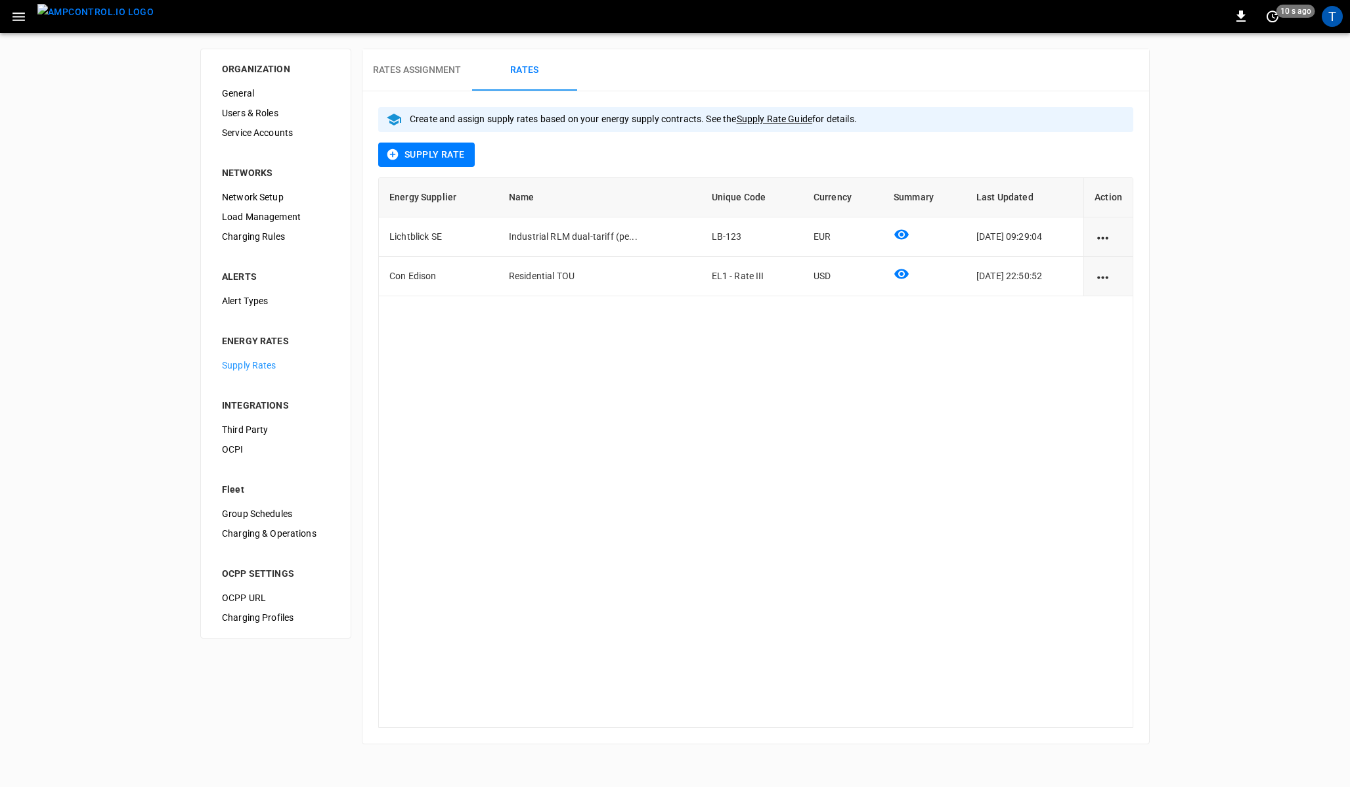
click at [658, 322] on div "Energy Supplier Name Unique Code Currency Summary Last Updated Action Lichtblic…" at bounding box center [755, 452] width 755 height 551
click at [658, 332] on div "Energy Supplier Name Unique Code Currency Summary Last Updated Action Lichtblic…" at bounding box center [755, 452] width 755 height 551
click at [670, 53] on div "Rates Assignment Rates" at bounding box center [755, 70] width 787 height 42
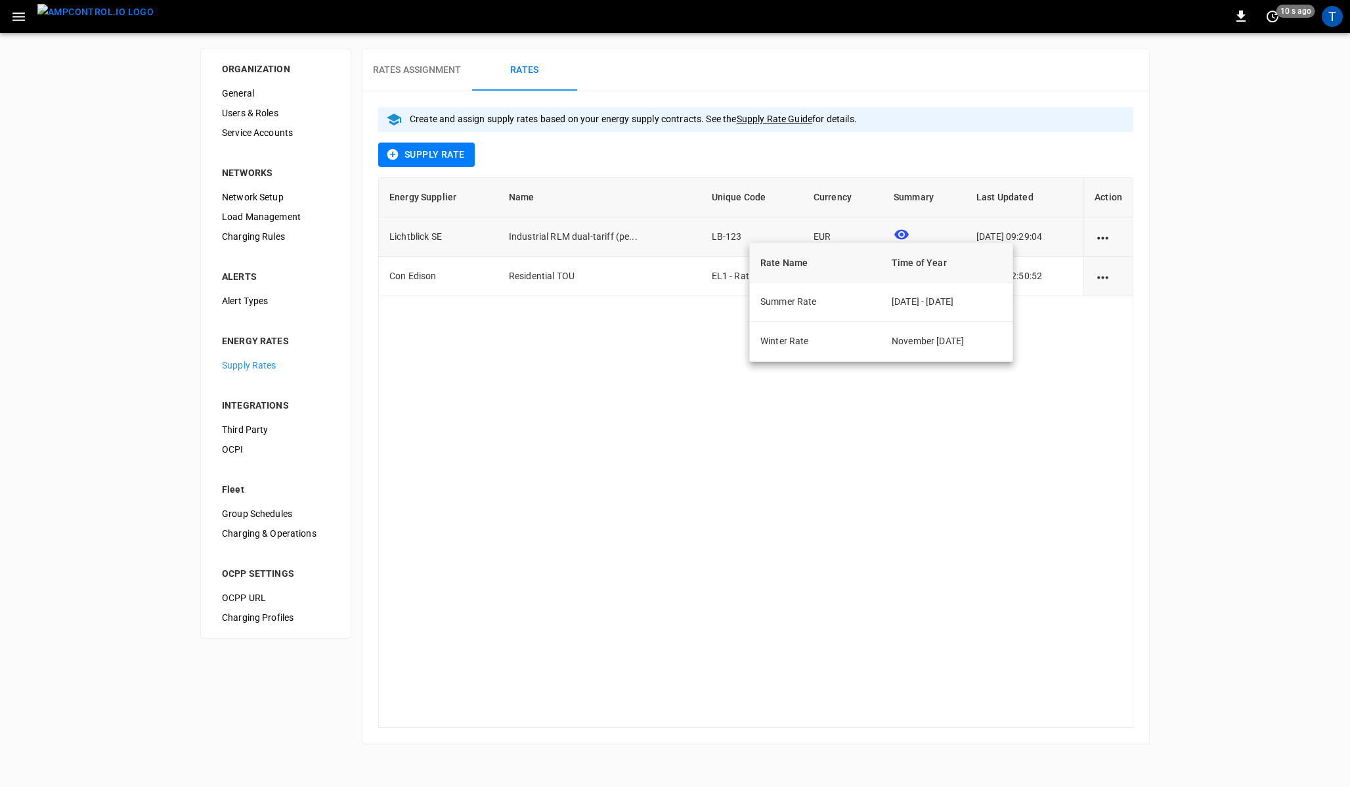
click at [894, 238] on icon at bounding box center [901, 235] width 14 height 10
